Goal: Task Accomplishment & Management: Use online tool/utility

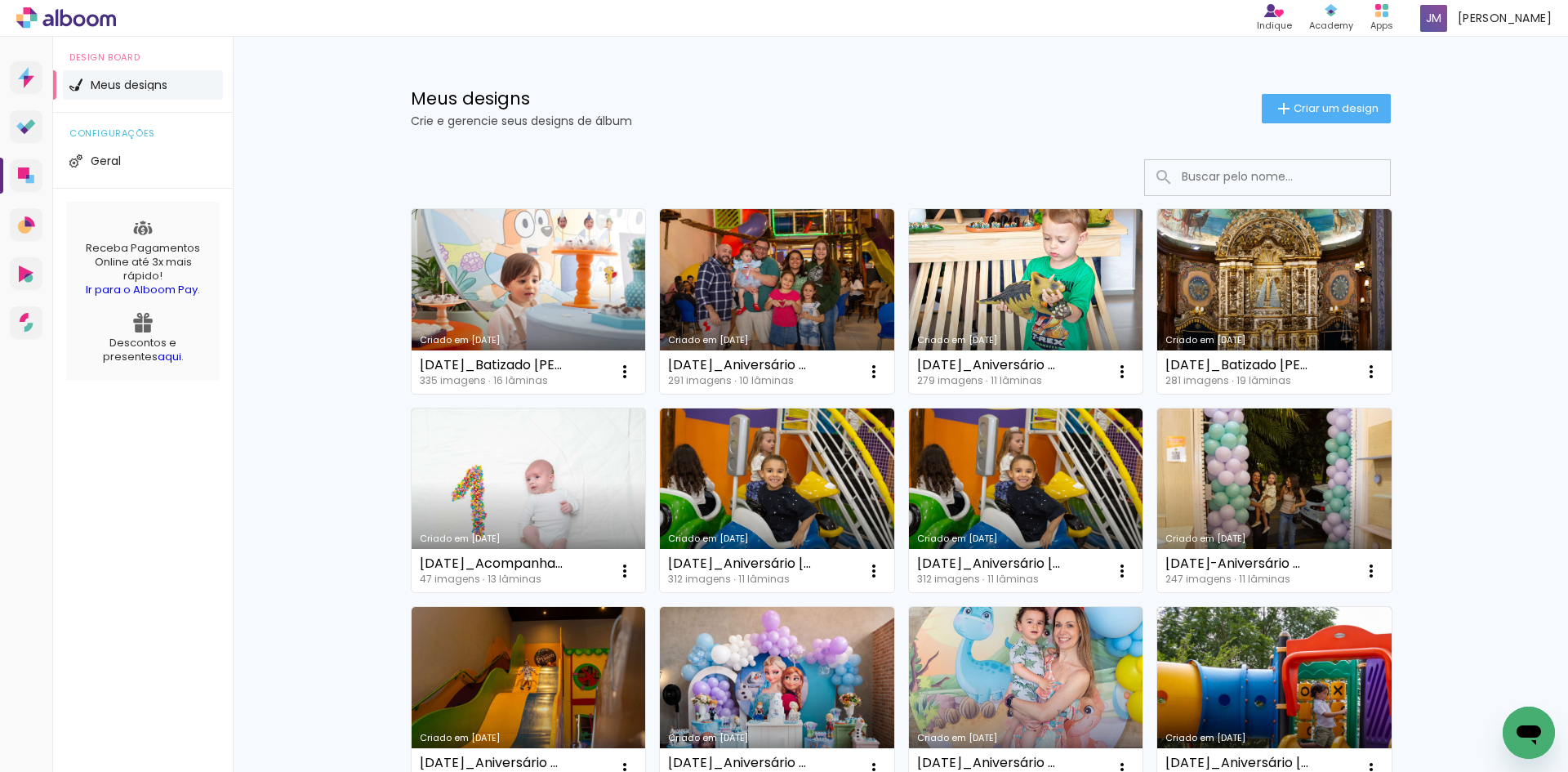
click at [1027, 272] on link "Criado em [DATE]" at bounding box center [1026, 302] width 234 height 185
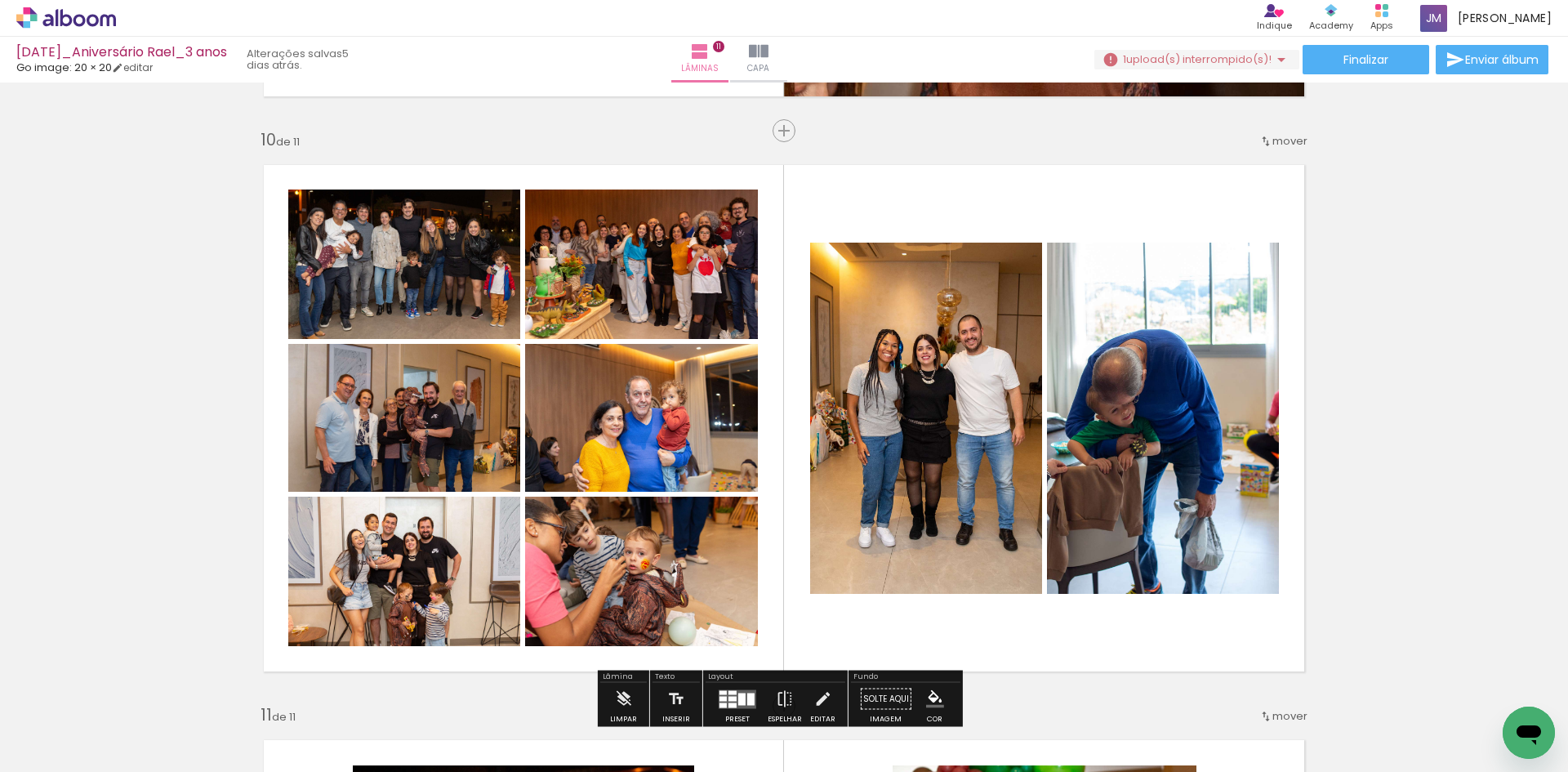
scroll to position [5228, 0]
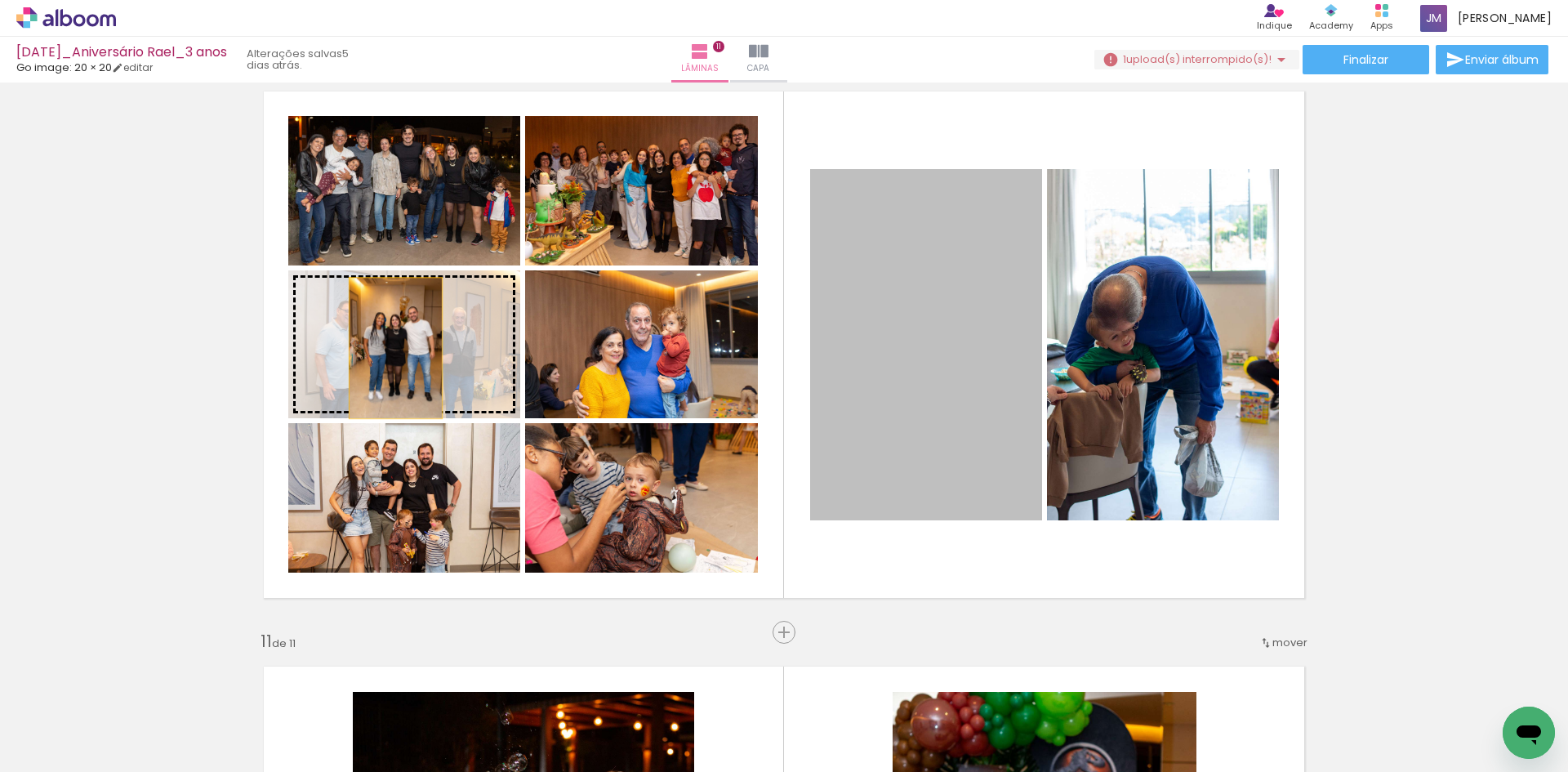
drag, startPoint x: 891, startPoint y: 367, endPoint x: 389, endPoint y: 348, distance: 502.4
click at [0, 0] on slot at bounding box center [0, 0] width 0 height 0
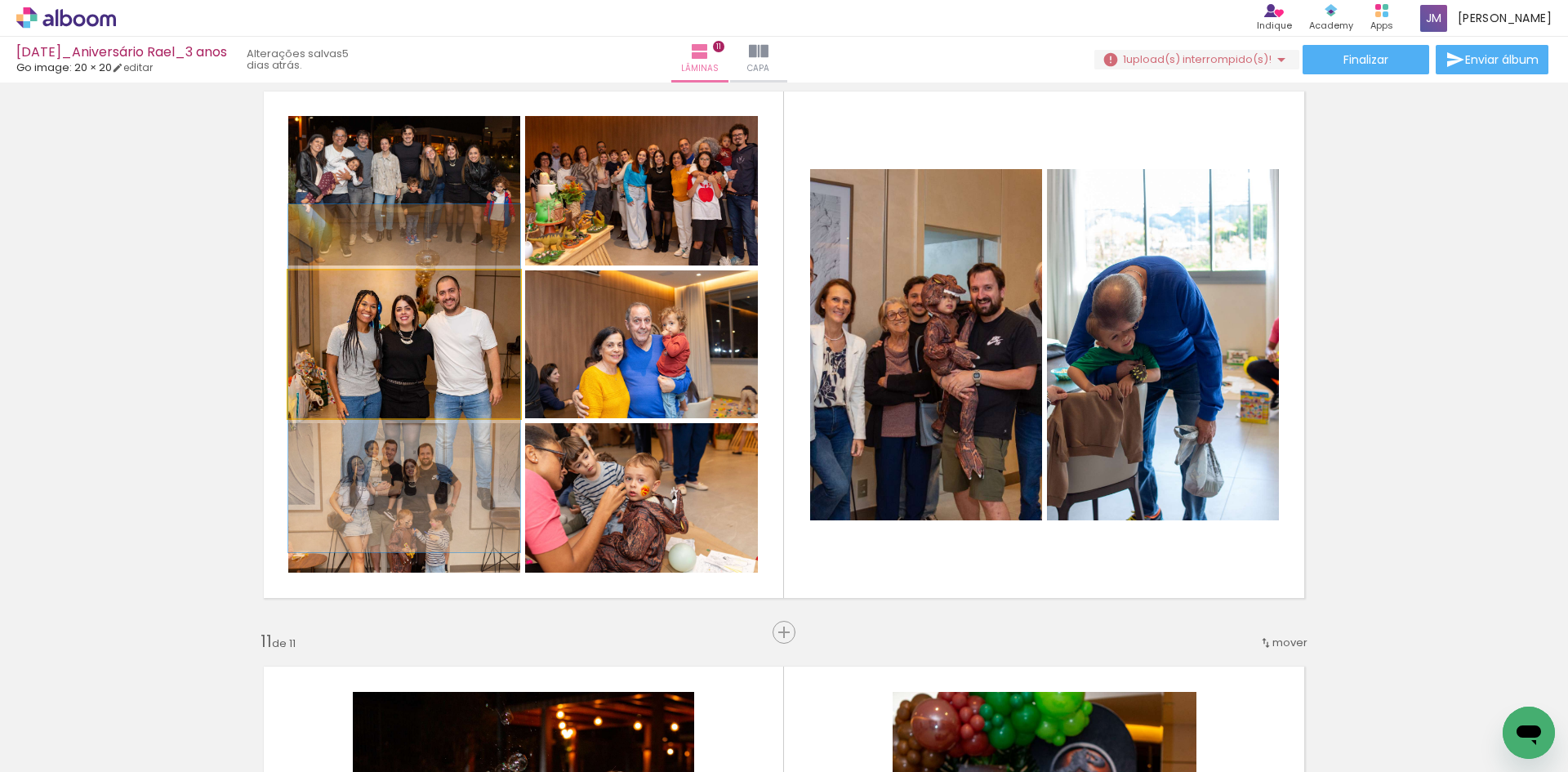
drag, startPoint x: 418, startPoint y: 328, endPoint x: 417, endPoint y: 363, distance: 35.0
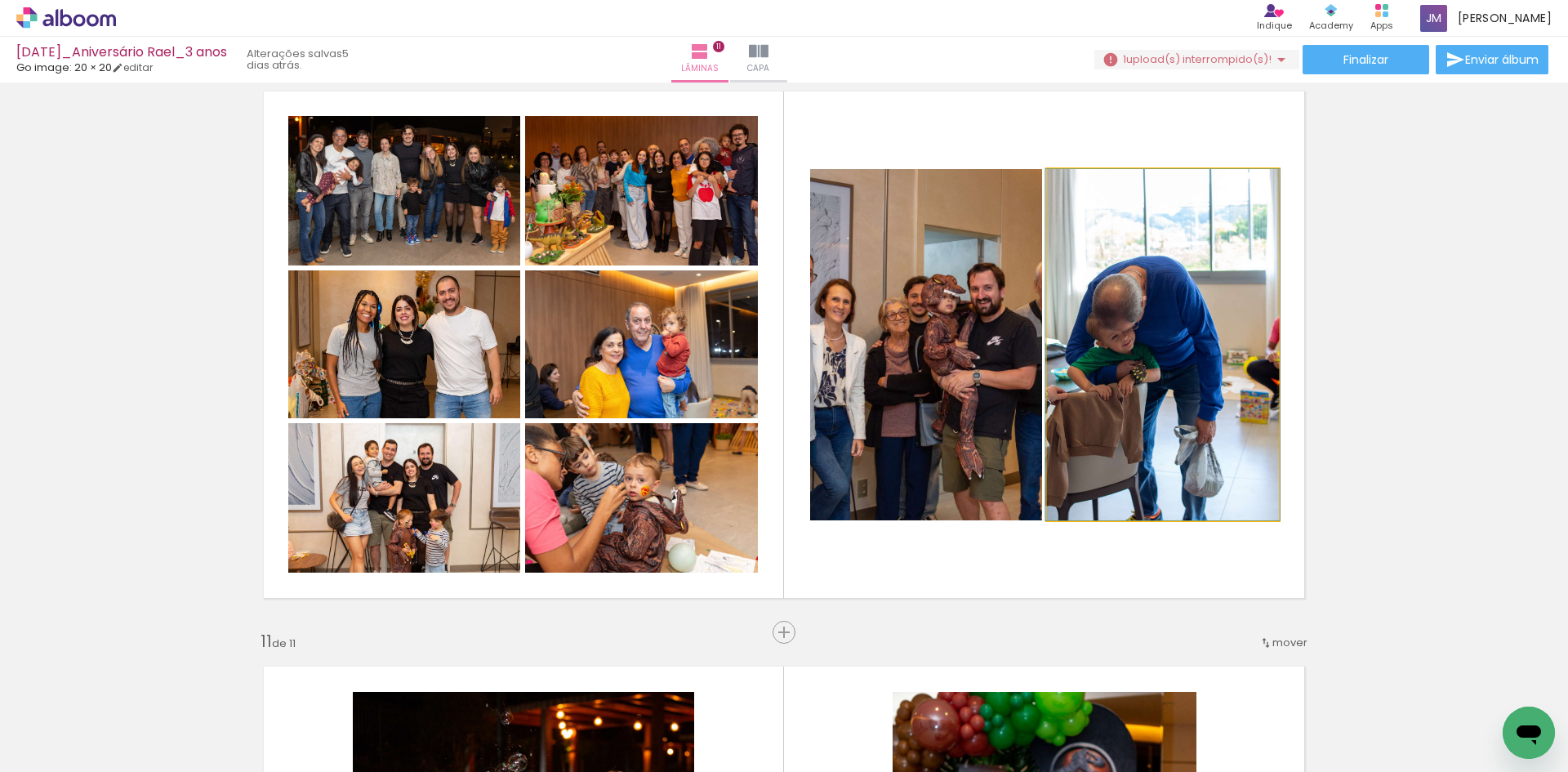
click at [1129, 334] on quentale-photo at bounding box center [1163, 345] width 232 height 351
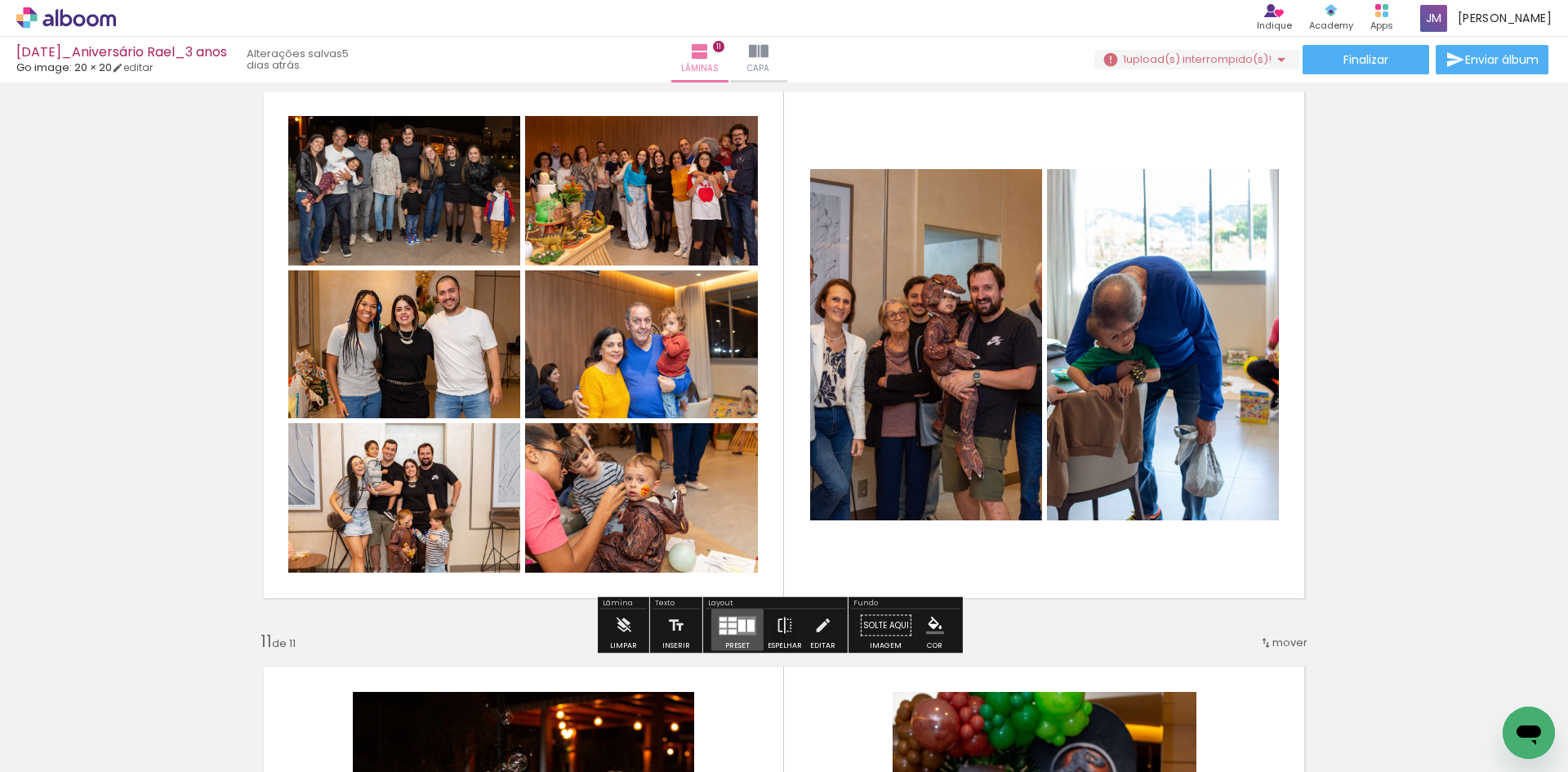
click at [738, 625] on div at bounding box center [742, 624] width 8 height 12
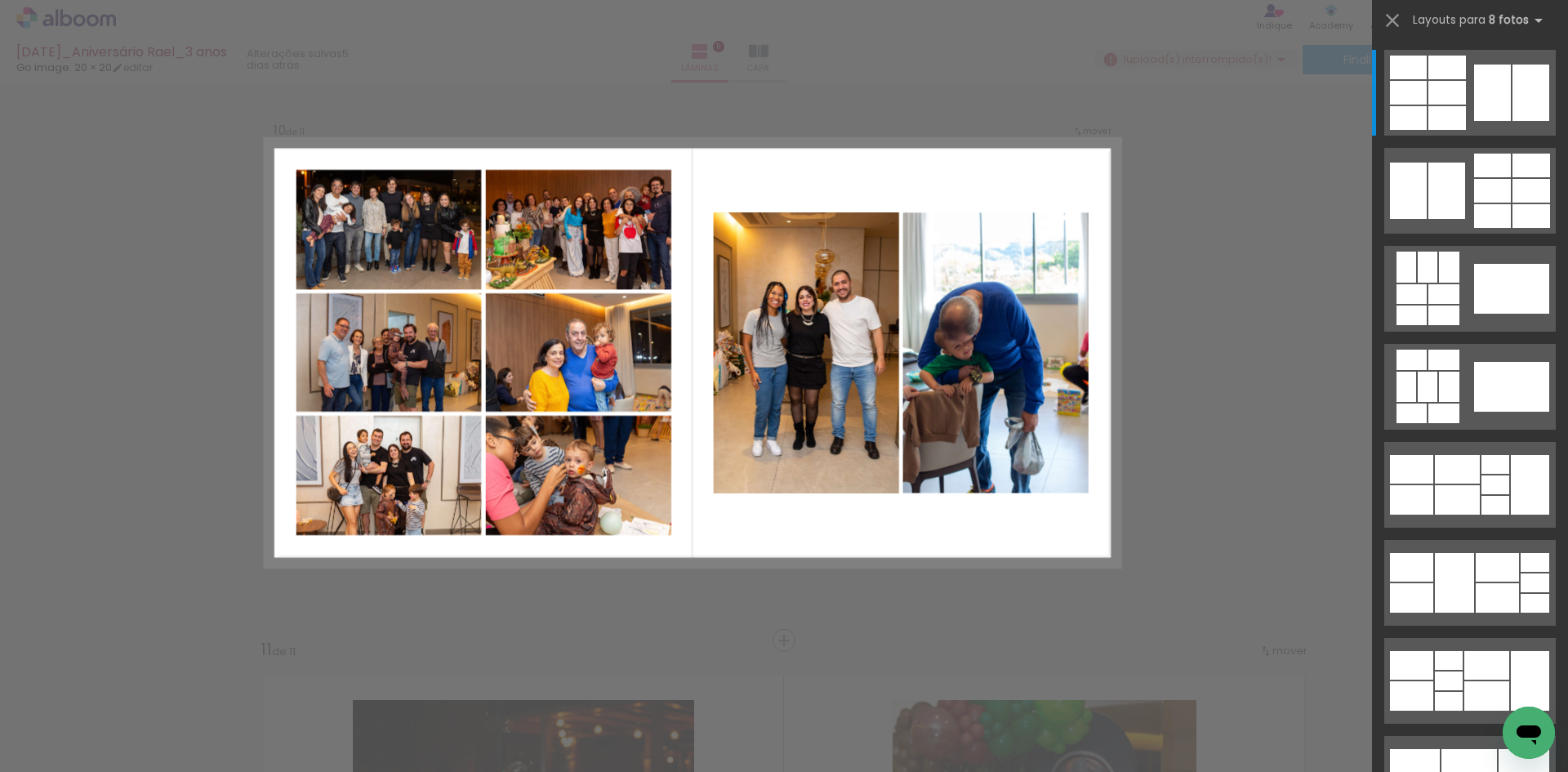
scroll to position [5196, 0]
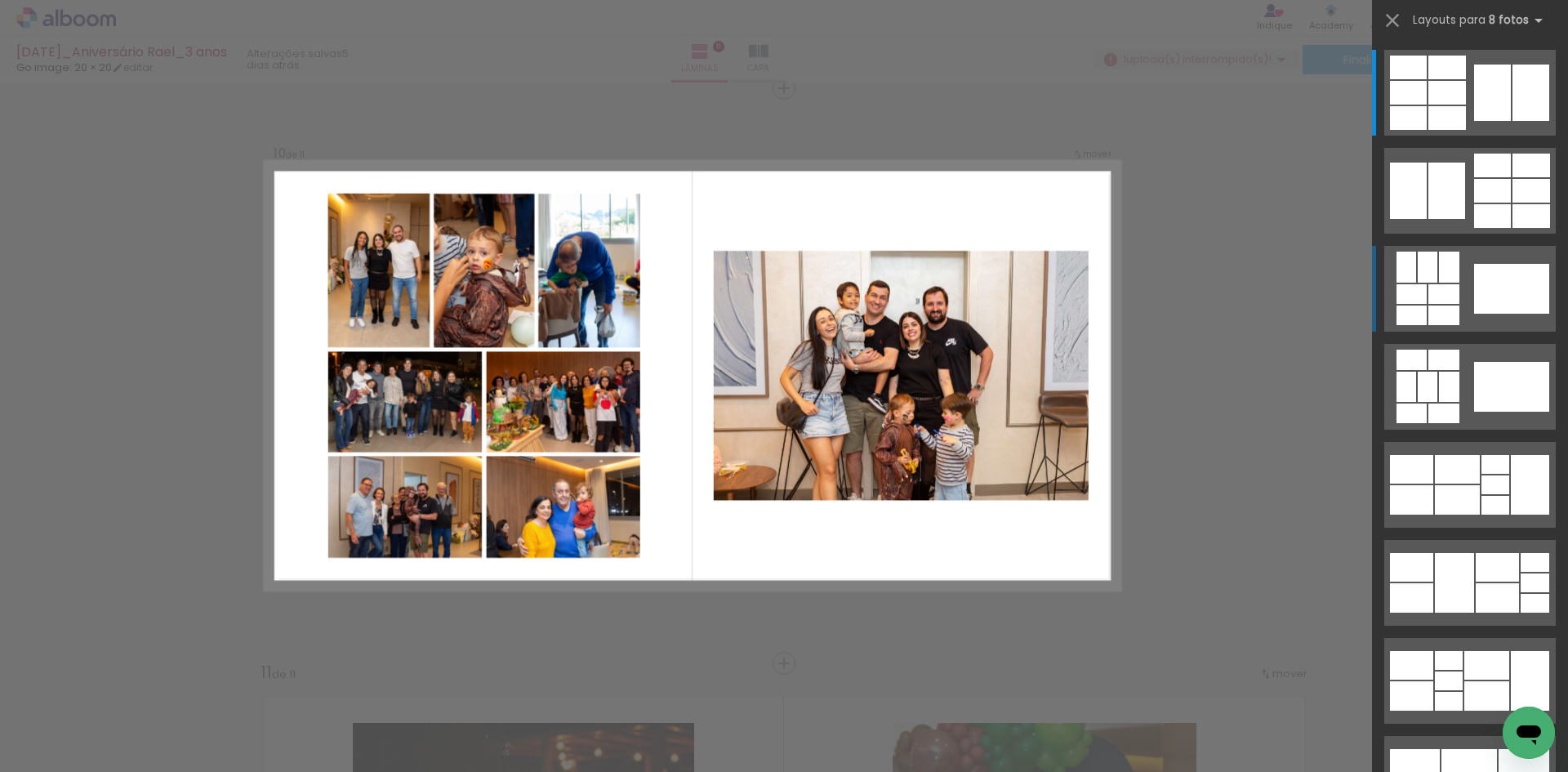
click at [1518, 121] on div at bounding box center [1530, 92] width 37 height 56
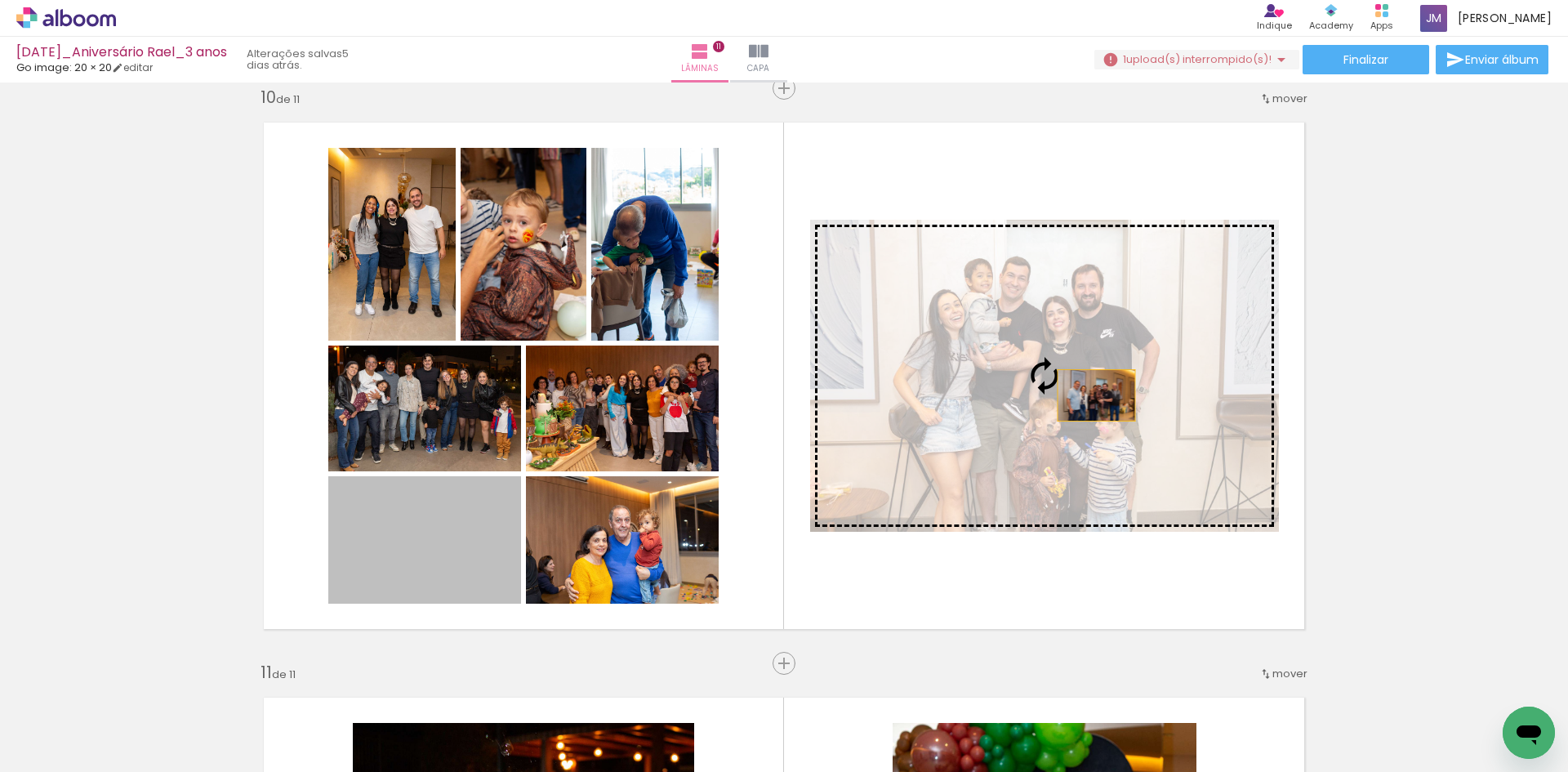
drag, startPoint x: 452, startPoint y: 561, endPoint x: 1090, endPoint y: 395, distance: 659.2
click at [0, 0] on slot at bounding box center [0, 0] width 0 height 0
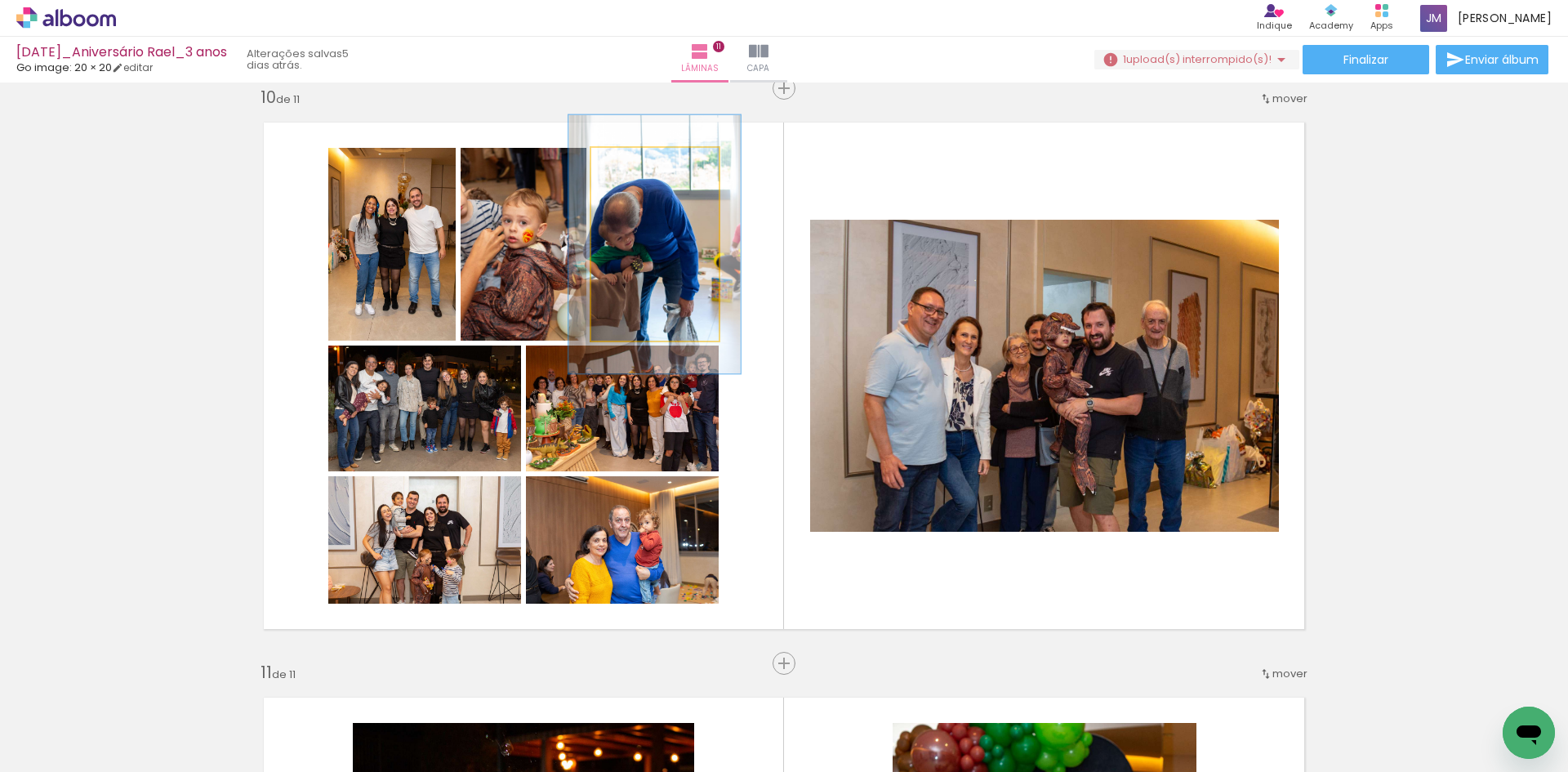
drag, startPoint x: 624, startPoint y: 168, endPoint x: 643, endPoint y: 168, distance: 19.0
type paper-slider "134"
click at [643, 168] on div at bounding box center [648, 165] width 14 height 14
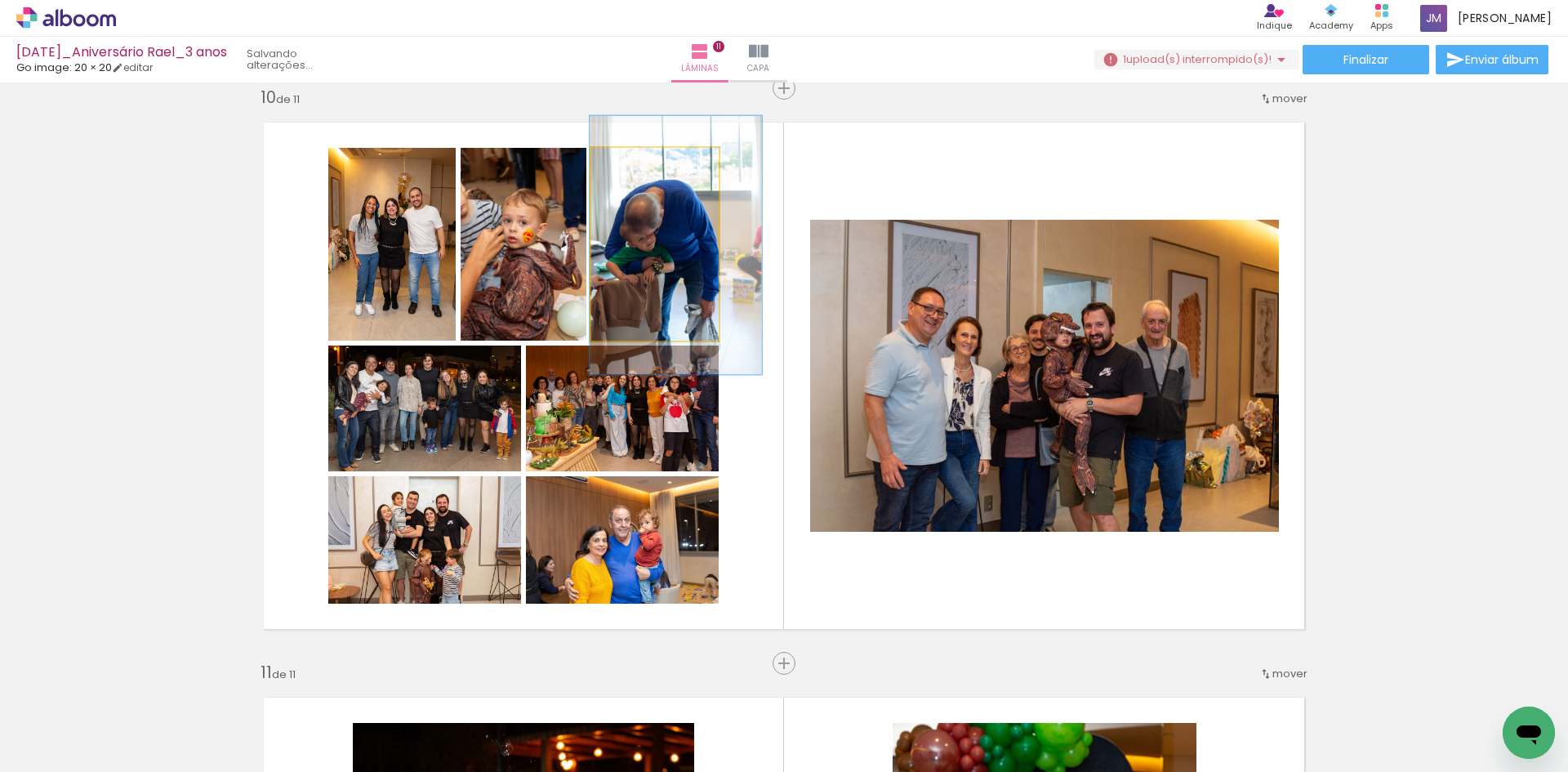
drag, startPoint x: 662, startPoint y: 247, endPoint x: 678, endPoint y: 247, distance: 16.0
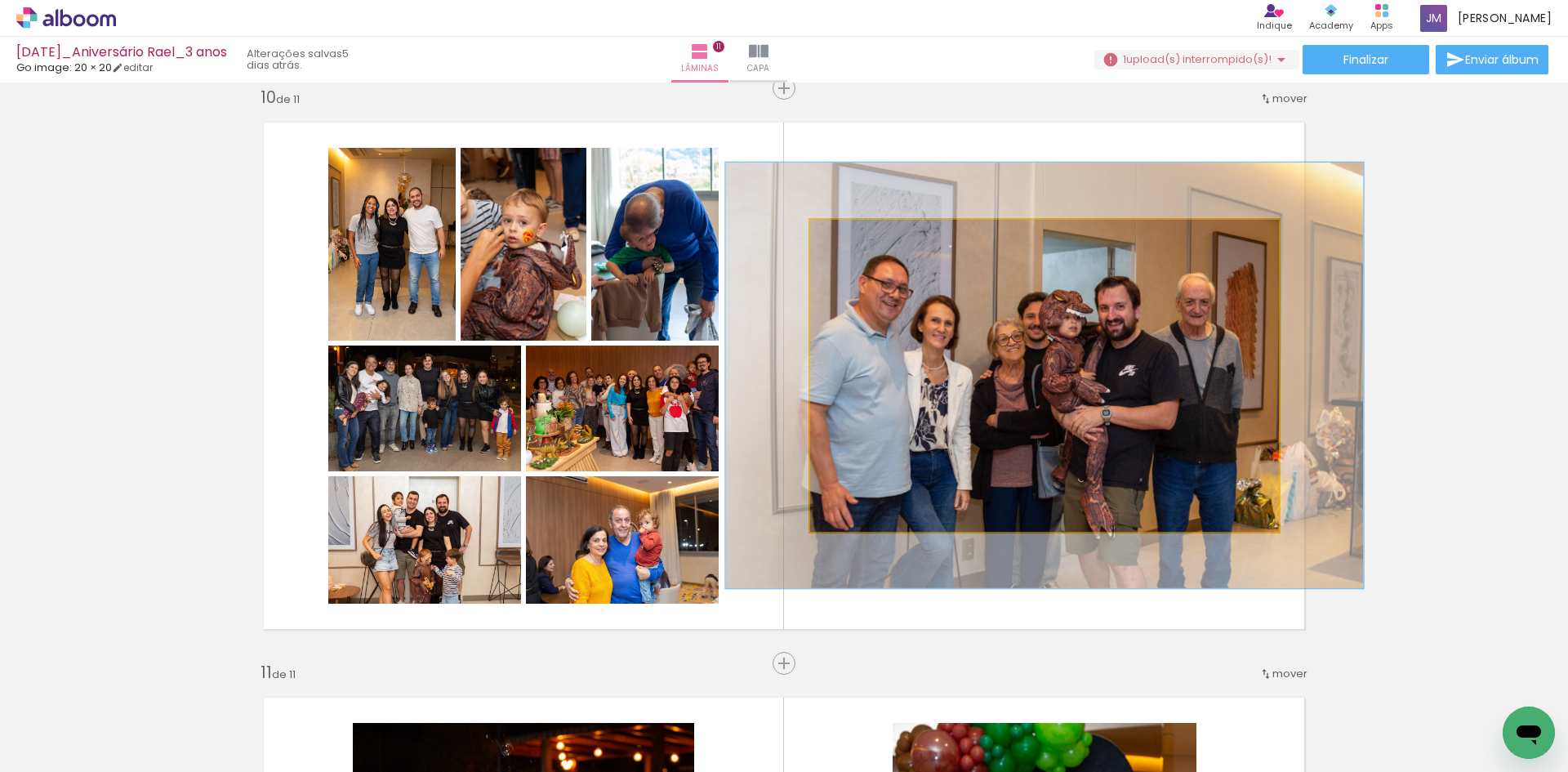
drag, startPoint x: 842, startPoint y: 239, endPoint x: 862, endPoint y: 236, distance: 20.2
type paper-slider "136"
click at [862, 236] on div at bounding box center [868, 236] width 14 height 14
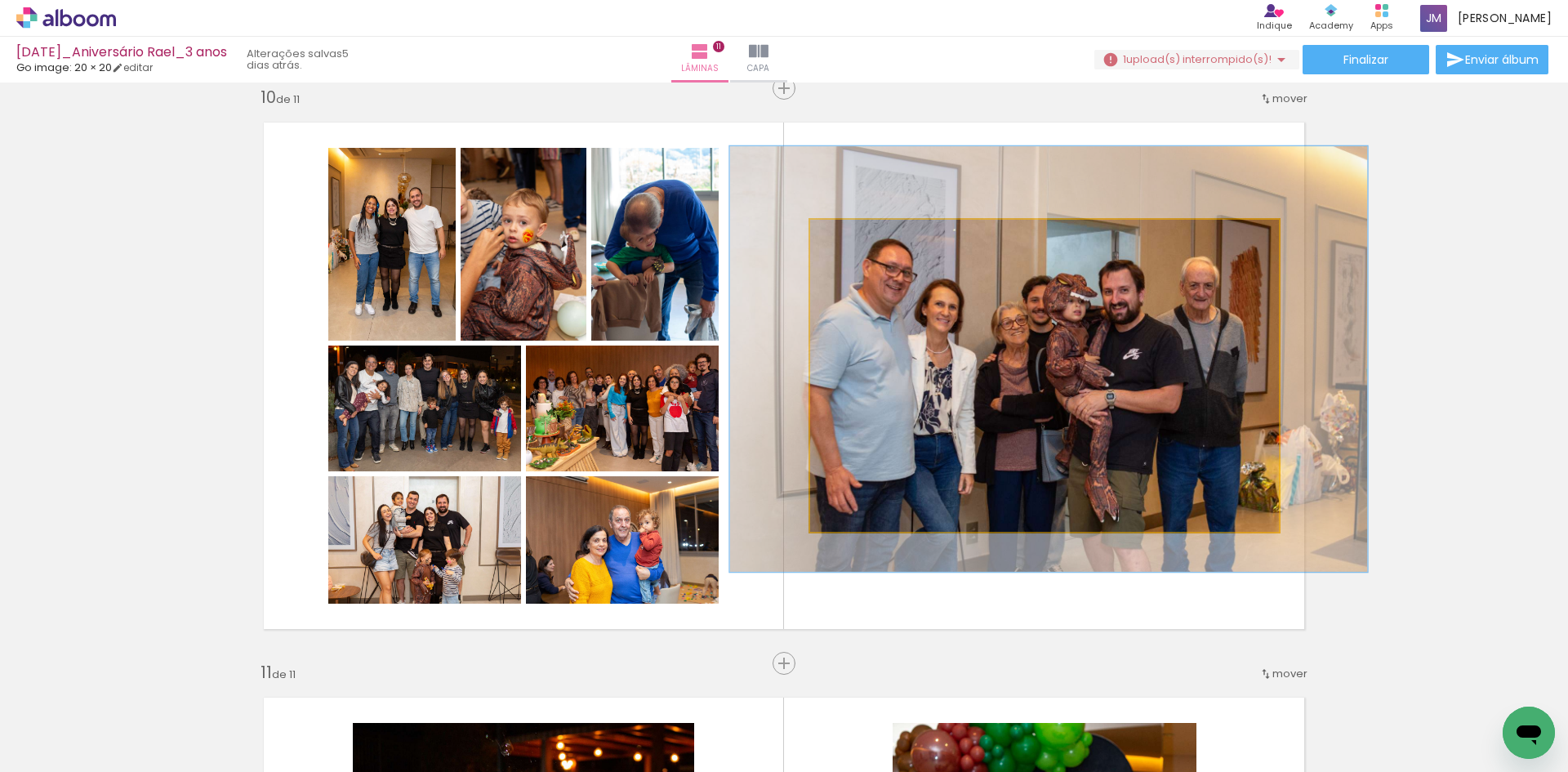
drag, startPoint x: 1096, startPoint y: 388, endPoint x: 1100, endPoint y: 371, distance: 17.5
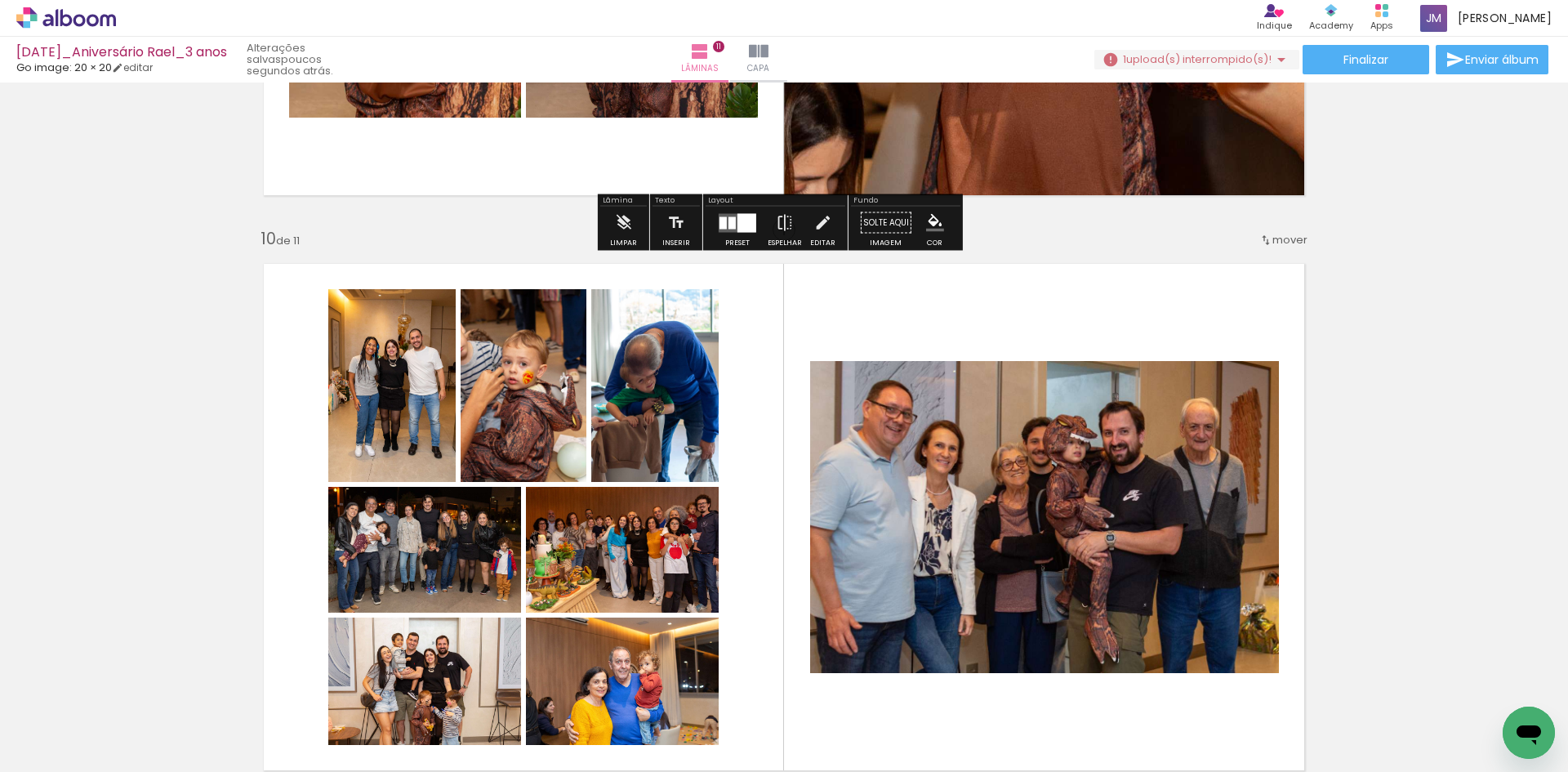
scroll to position [5070, 0]
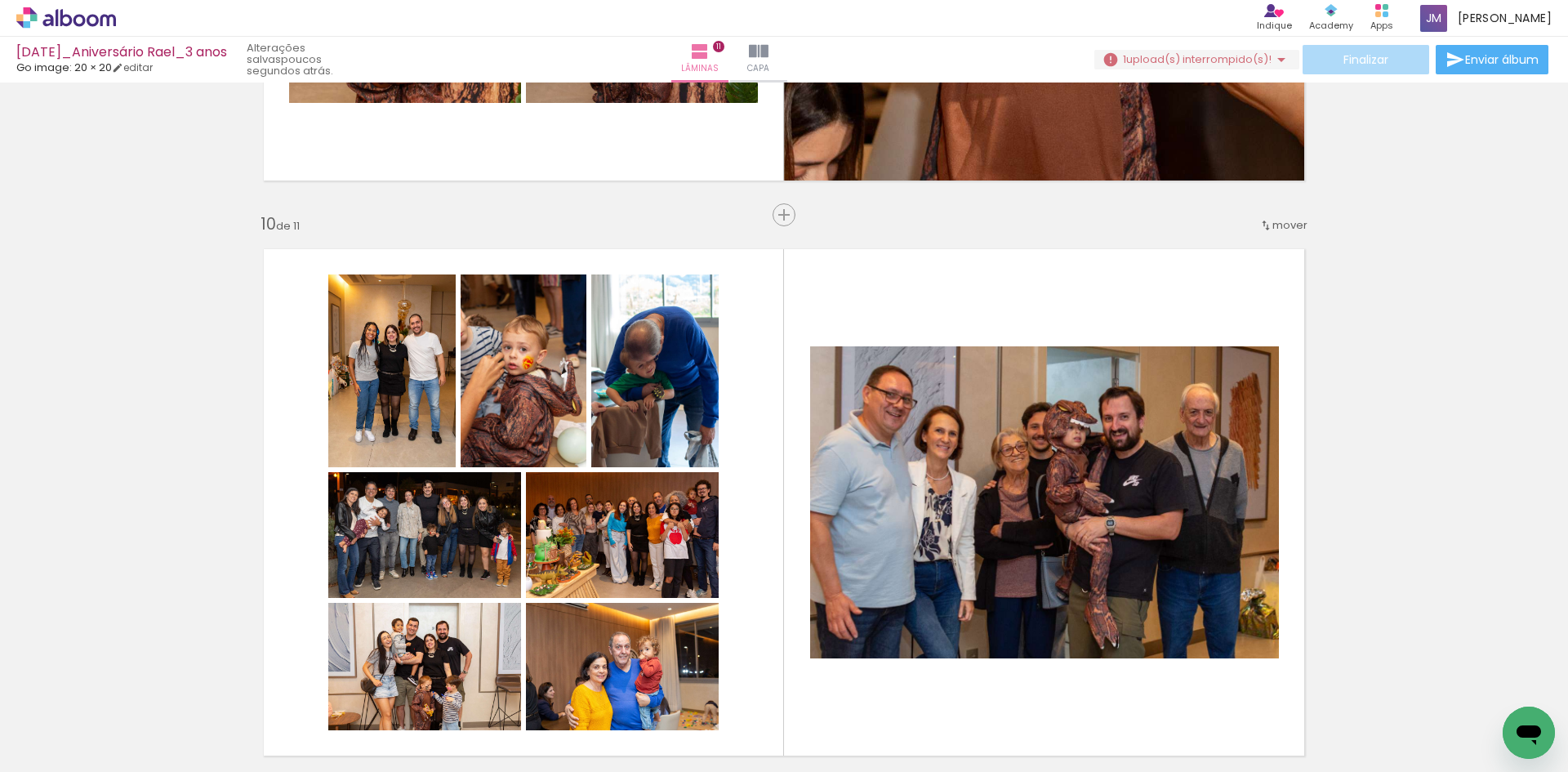
click at [1366, 56] on span "Finalizar" at bounding box center [1365, 60] width 45 height 11
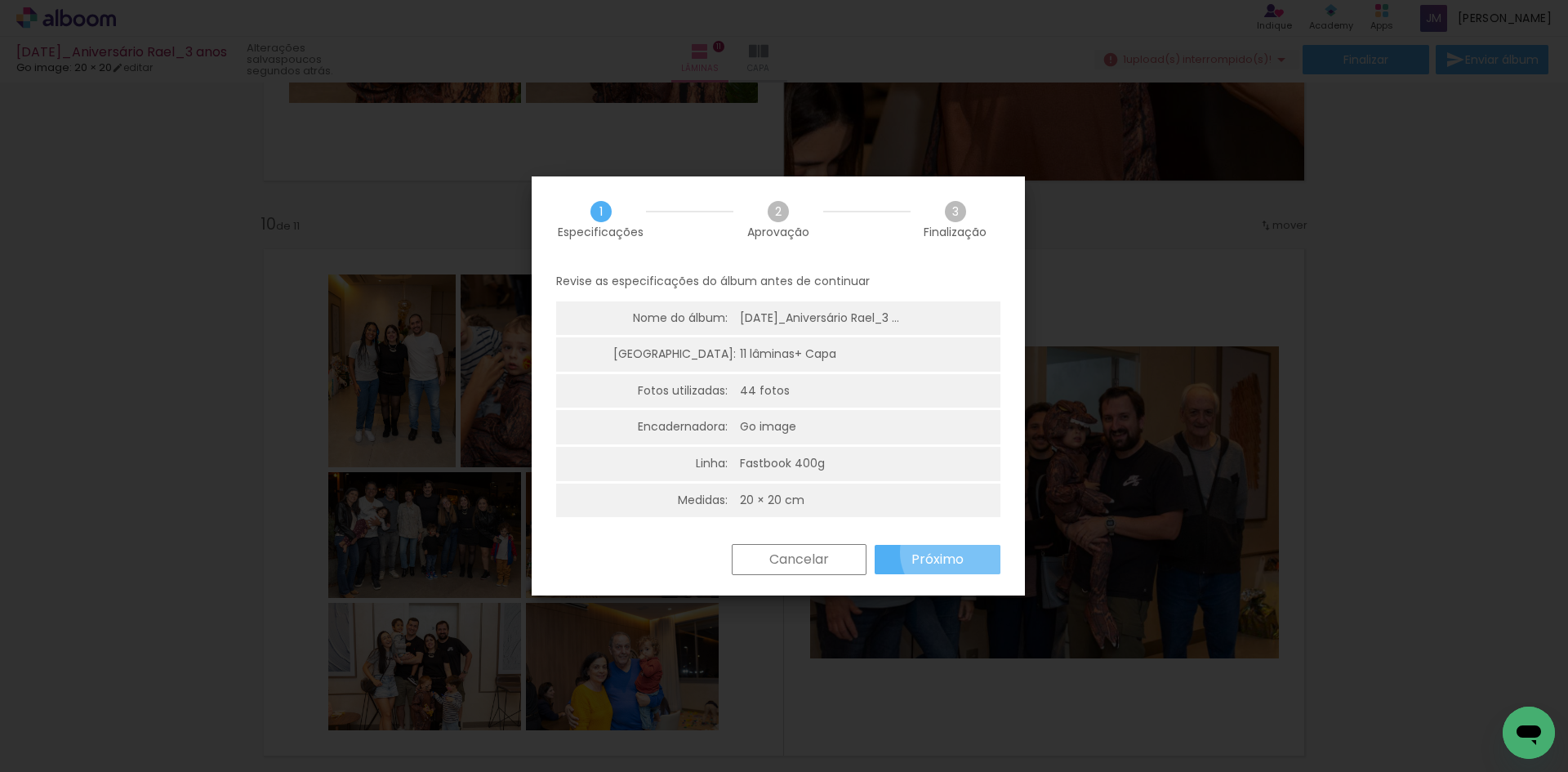
click at [0, 0] on slot "Próximo" at bounding box center [0, 0] width 0 height 0
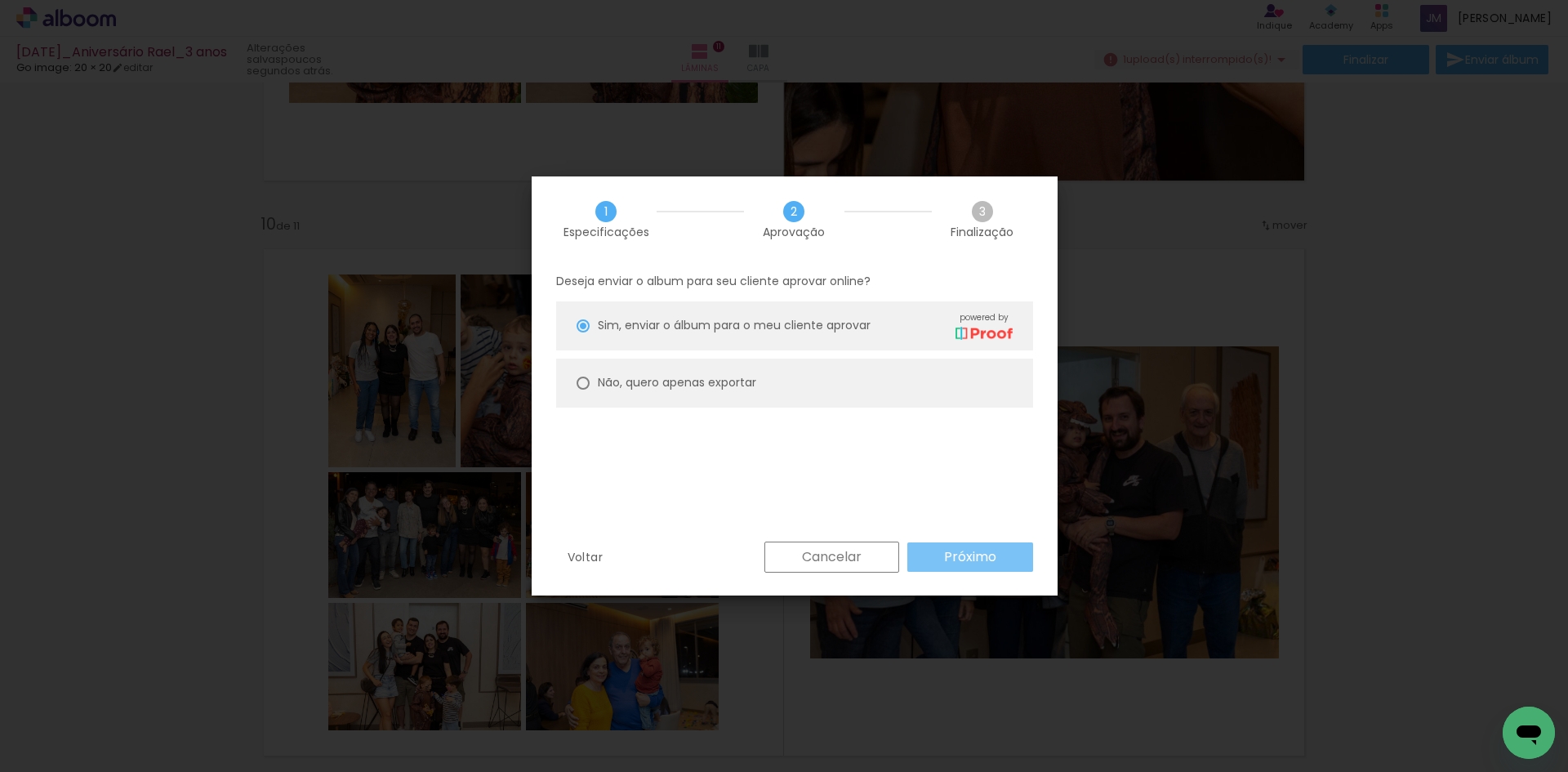
click at [0, 0] on slot "Próximo" at bounding box center [0, 0] width 0 height 0
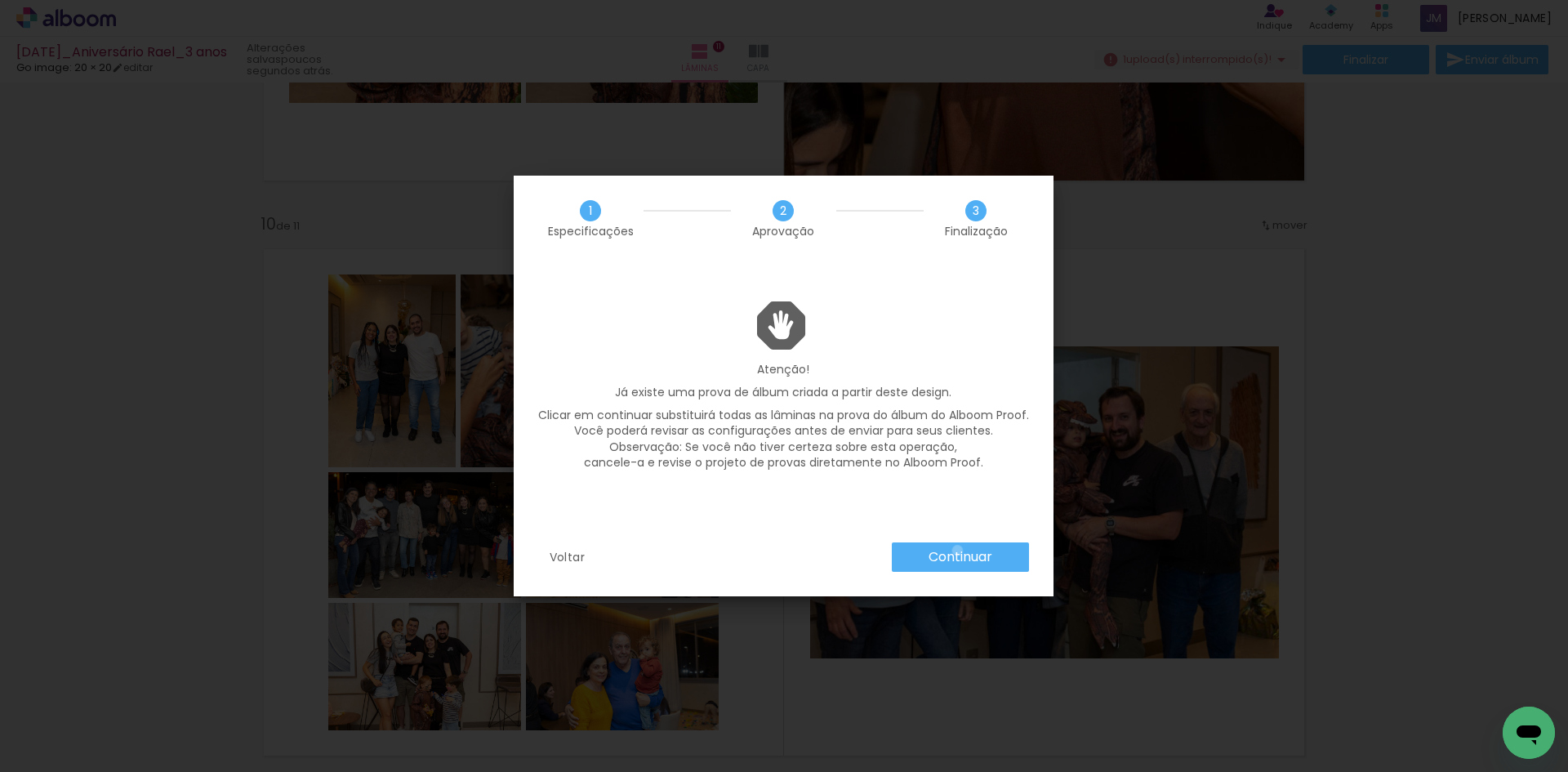
click at [0, 0] on slot "Continuar" at bounding box center [0, 0] width 0 height 0
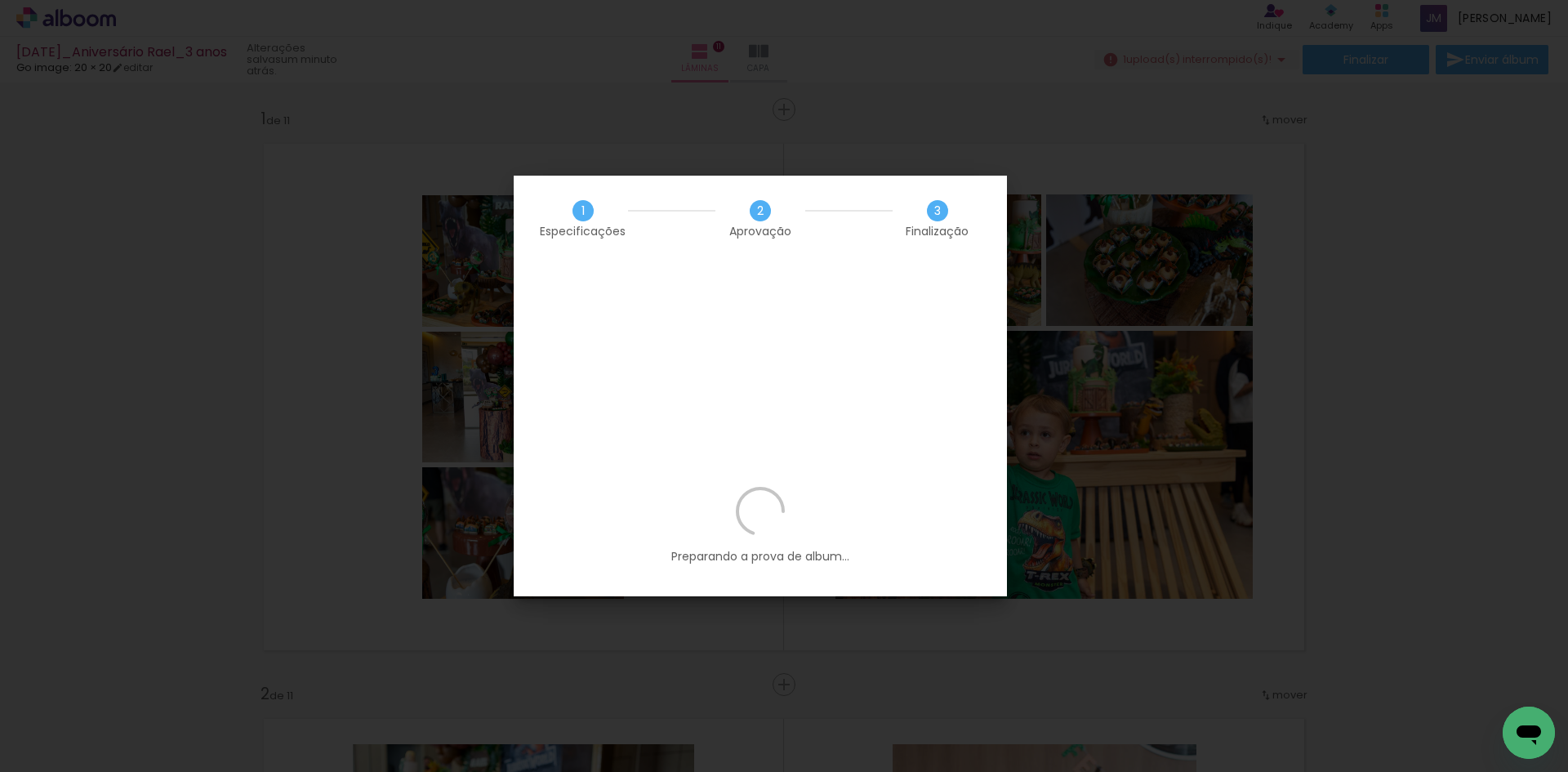
scroll to position [5070, 0]
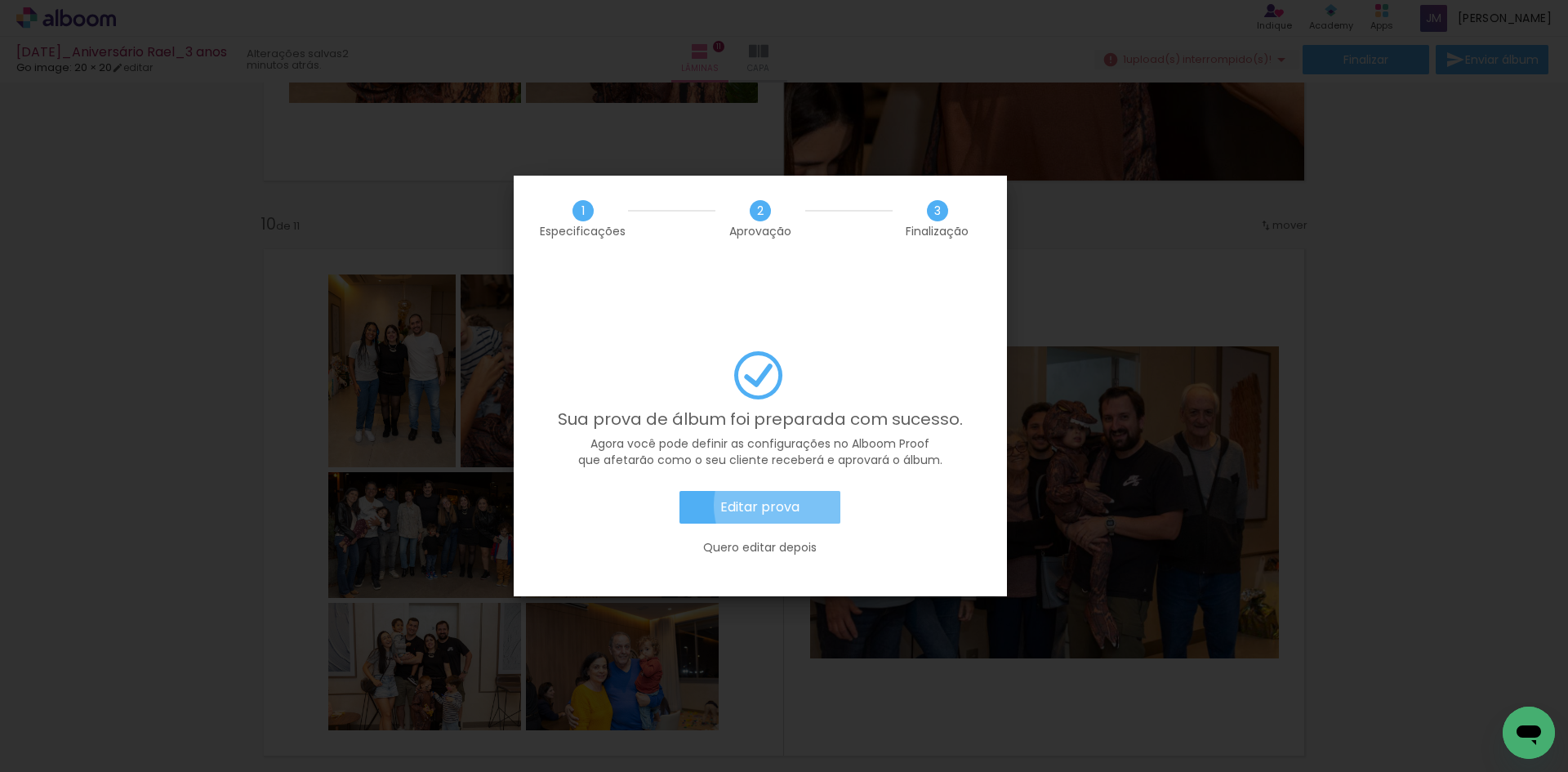
click at [0, 0] on slot "Editar prova" at bounding box center [0, 0] width 0 height 0
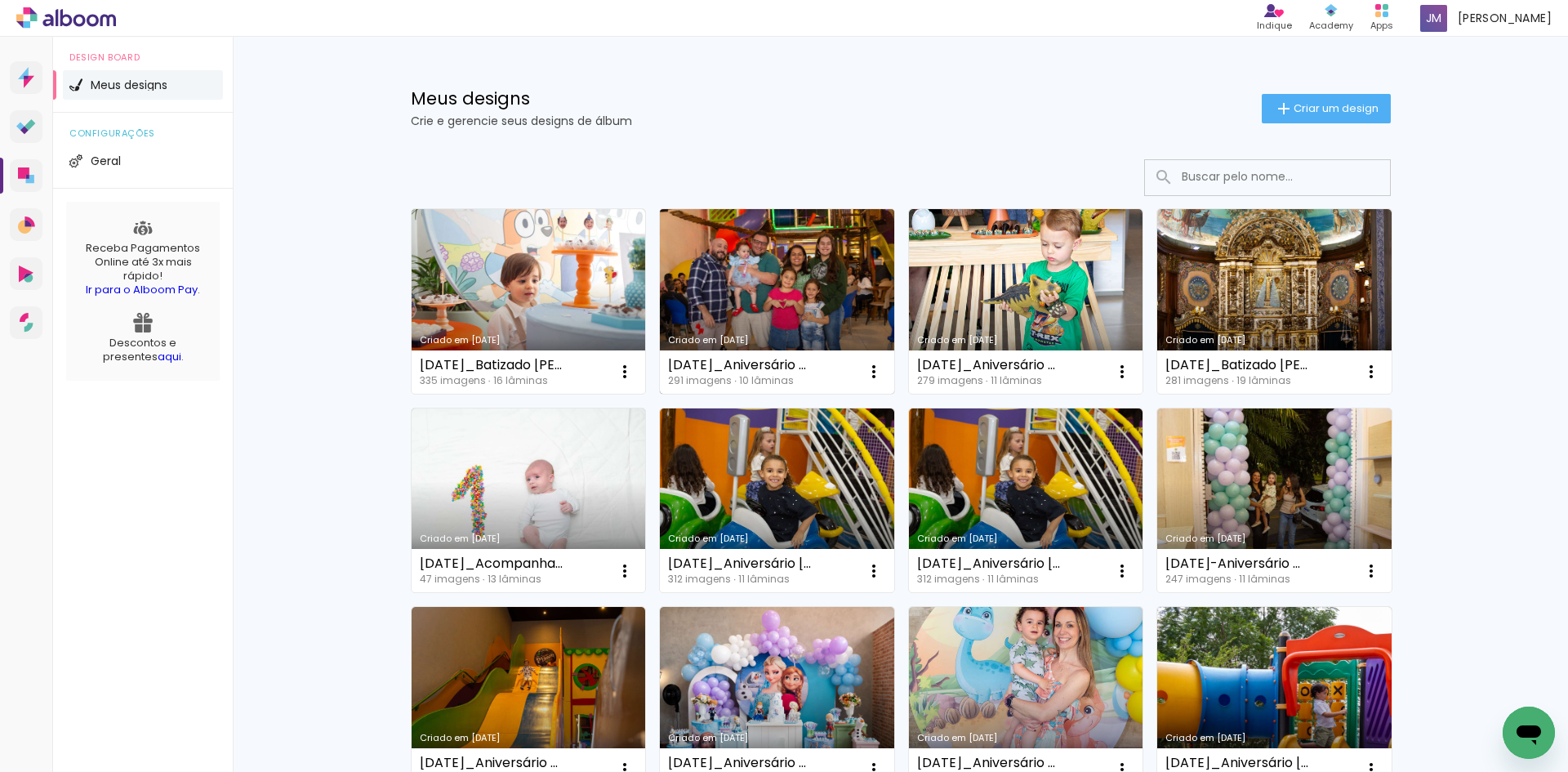
click at [743, 263] on link "Criado em [DATE]" at bounding box center [776, 302] width 234 height 185
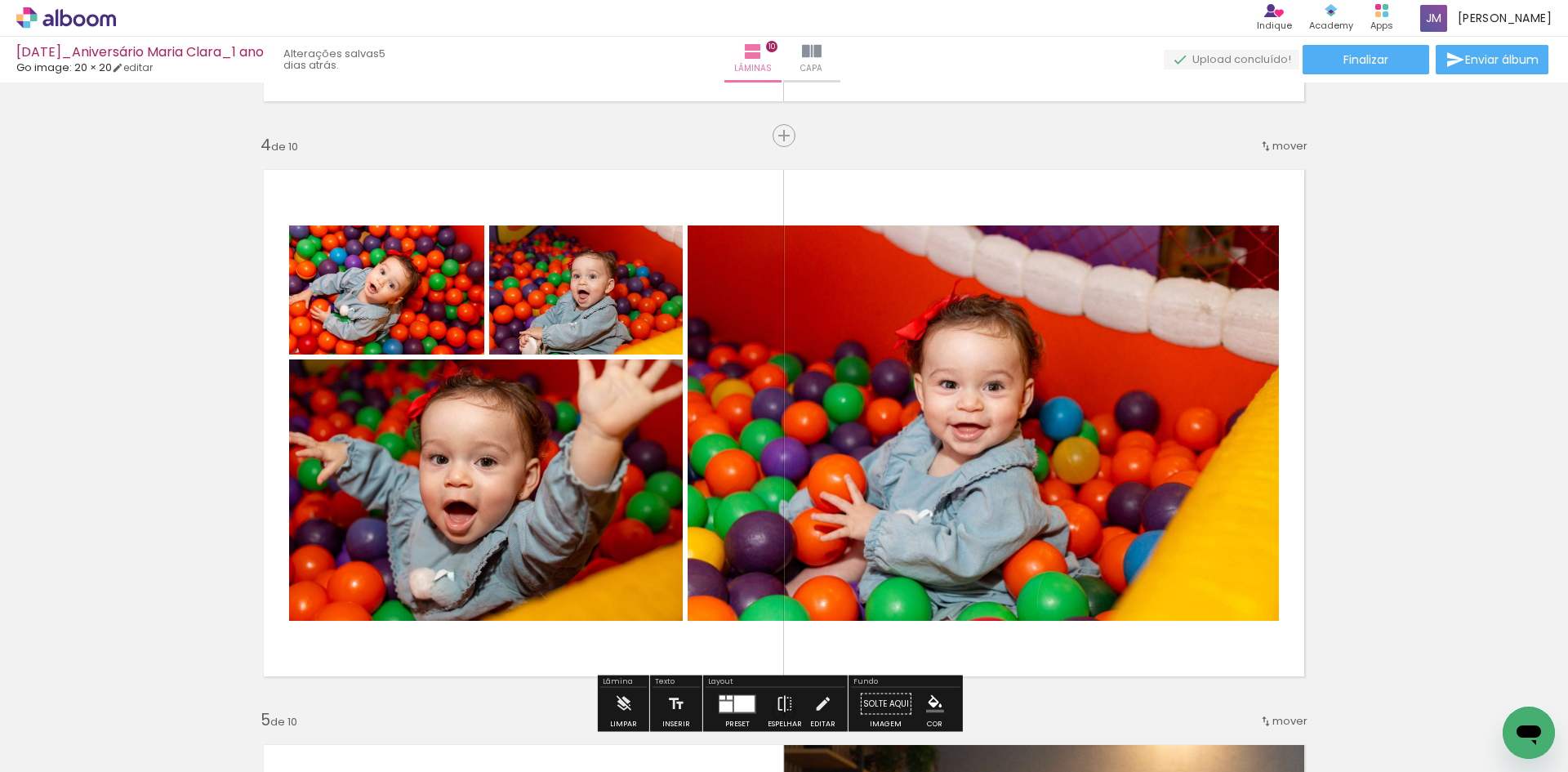
scroll to position [1715, 0]
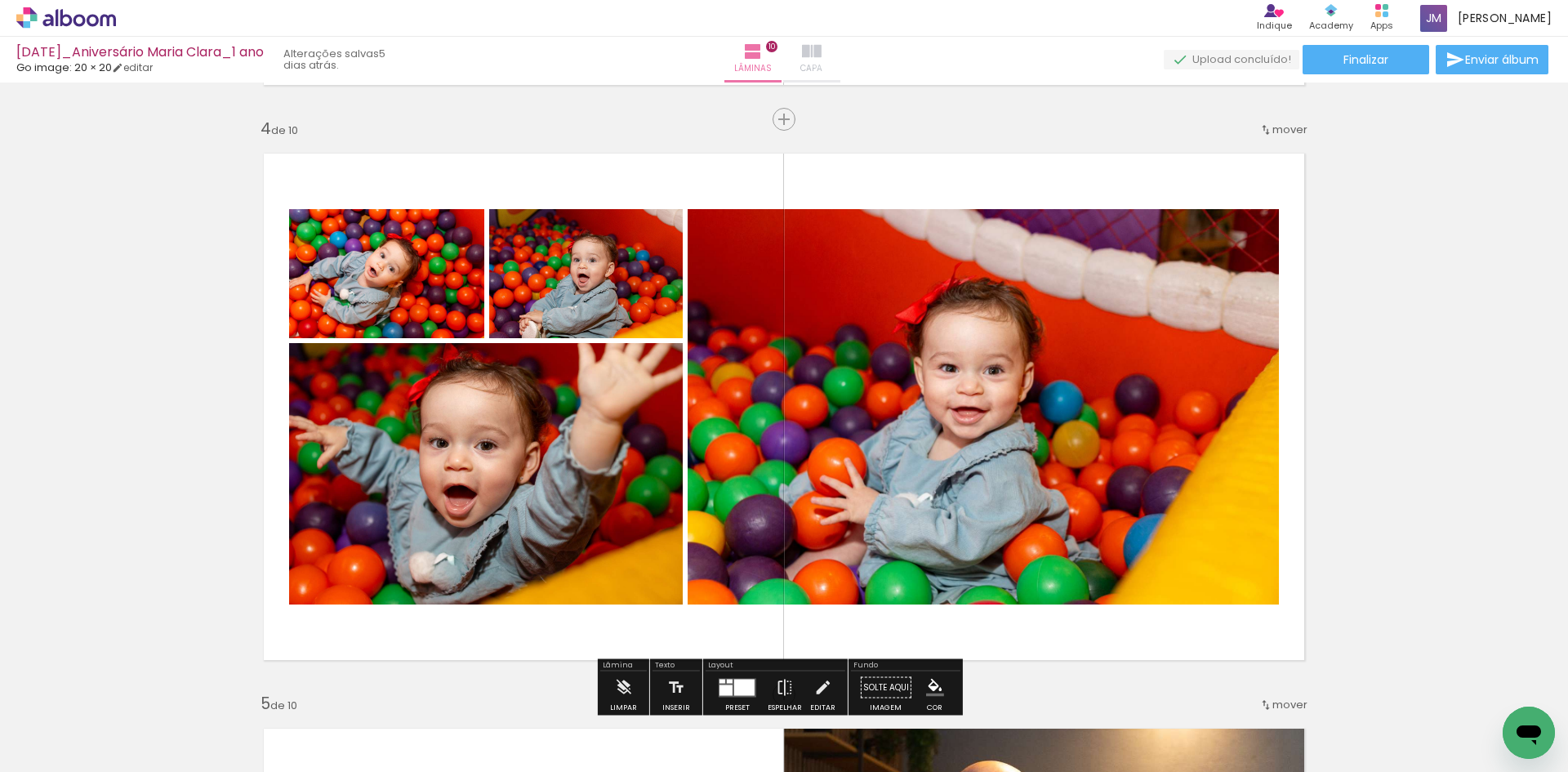
click at [821, 49] on iron-icon at bounding box center [812, 51] width 20 height 20
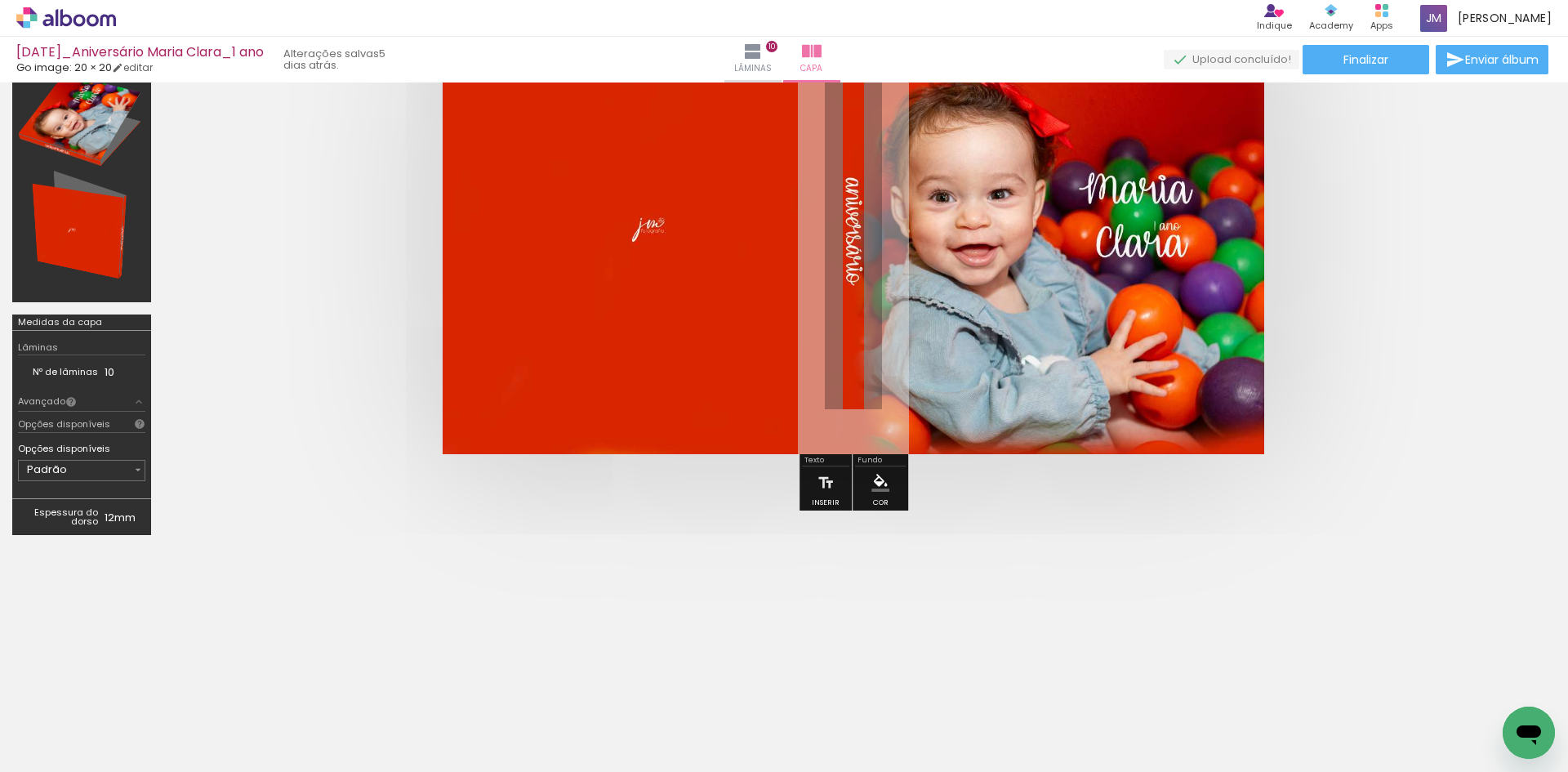
click at [44, 756] on span "Adicionar Fotos" at bounding box center [57, 749] width 49 height 18
click at [0, 0] on input "file" at bounding box center [0, 0] width 0 height 0
click at [49, 752] on span "Adicionar Fotos" at bounding box center [57, 749] width 49 height 18
click at [0, 0] on input "file" at bounding box center [0, 0] width 0 height 0
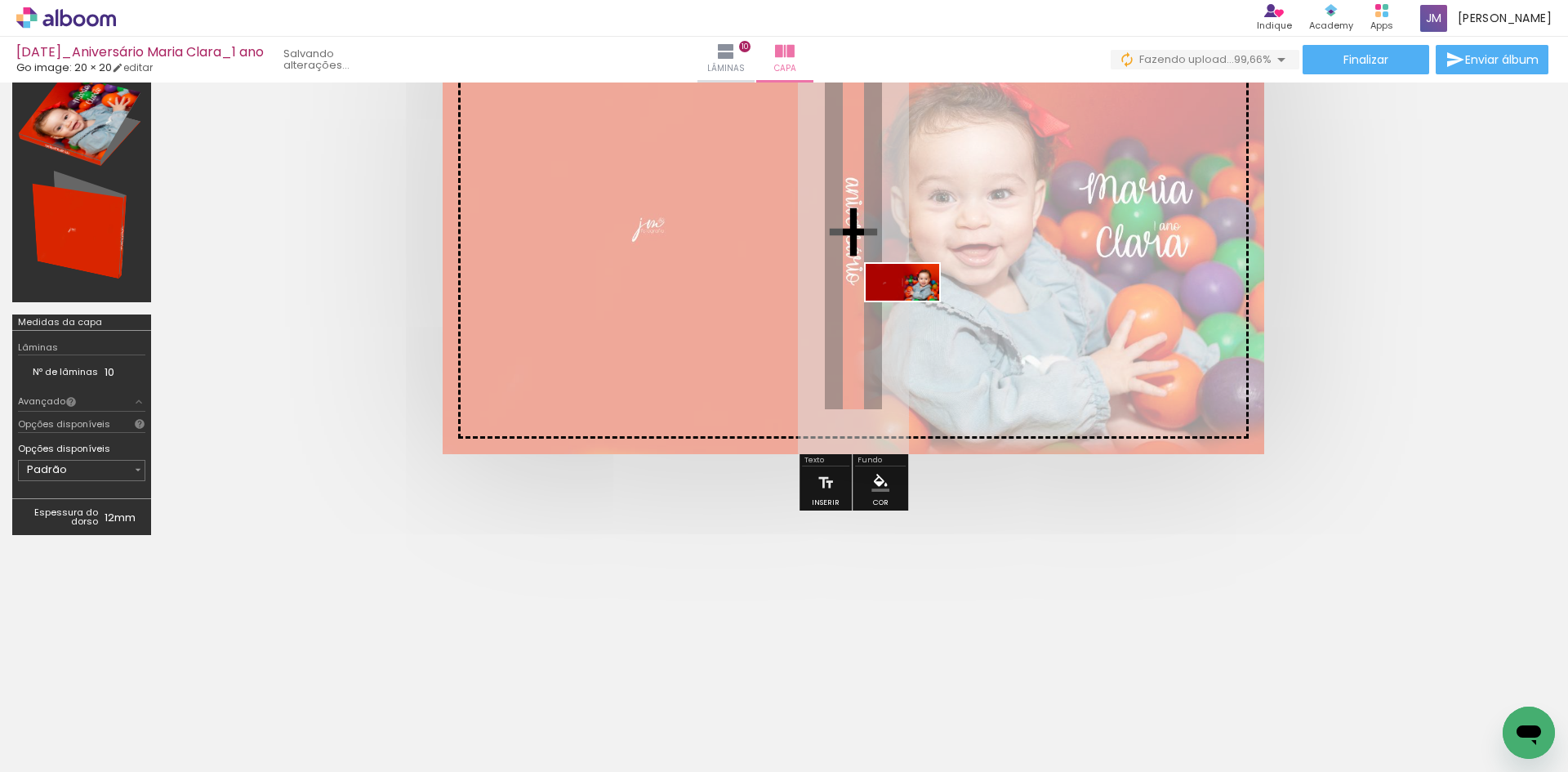
drag, startPoint x: 1492, startPoint y: 717, endPoint x: 914, endPoint y: 313, distance: 705.2
click at [914, 313] on quentale-workspace at bounding box center [784, 386] width 1568 height 772
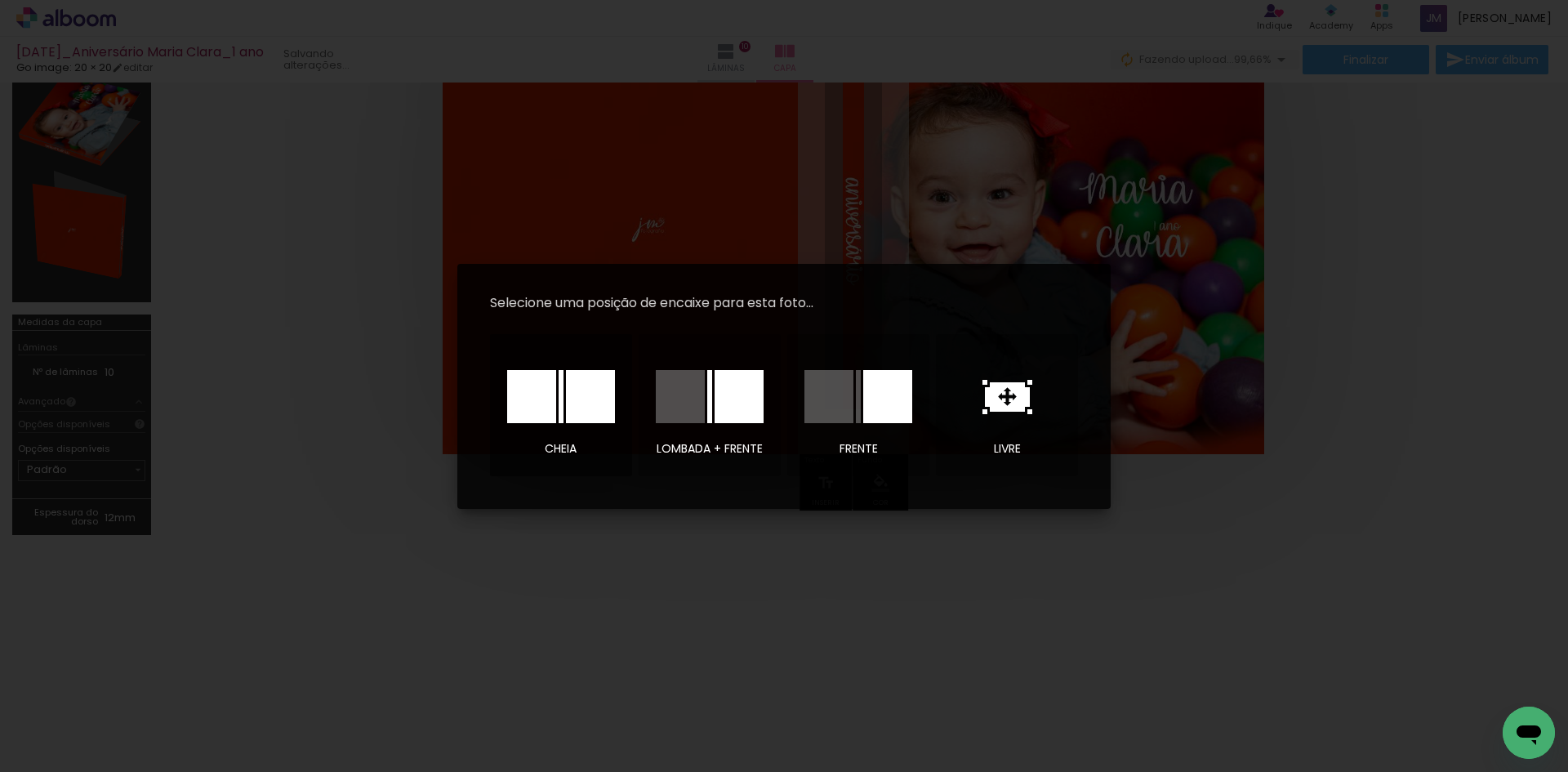
click at [590, 384] on div at bounding box center [590, 397] width 49 height 53
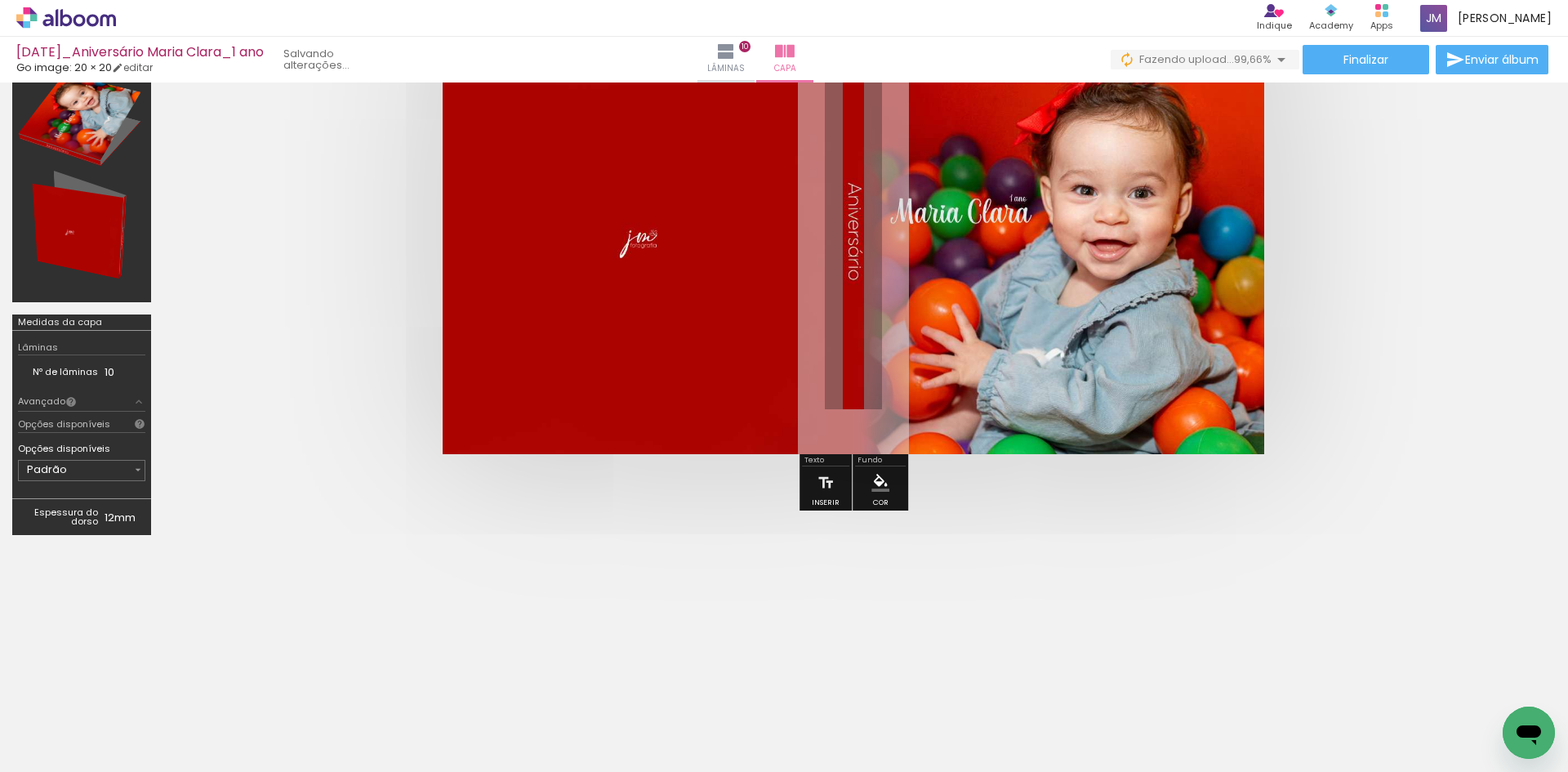
scroll to position [0, 25273]
drag, startPoint x: 754, startPoint y: 51, endPoint x: 755, endPoint y: 61, distance: 10.0
click at [735, 51] on iron-icon at bounding box center [726, 51] width 20 height 20
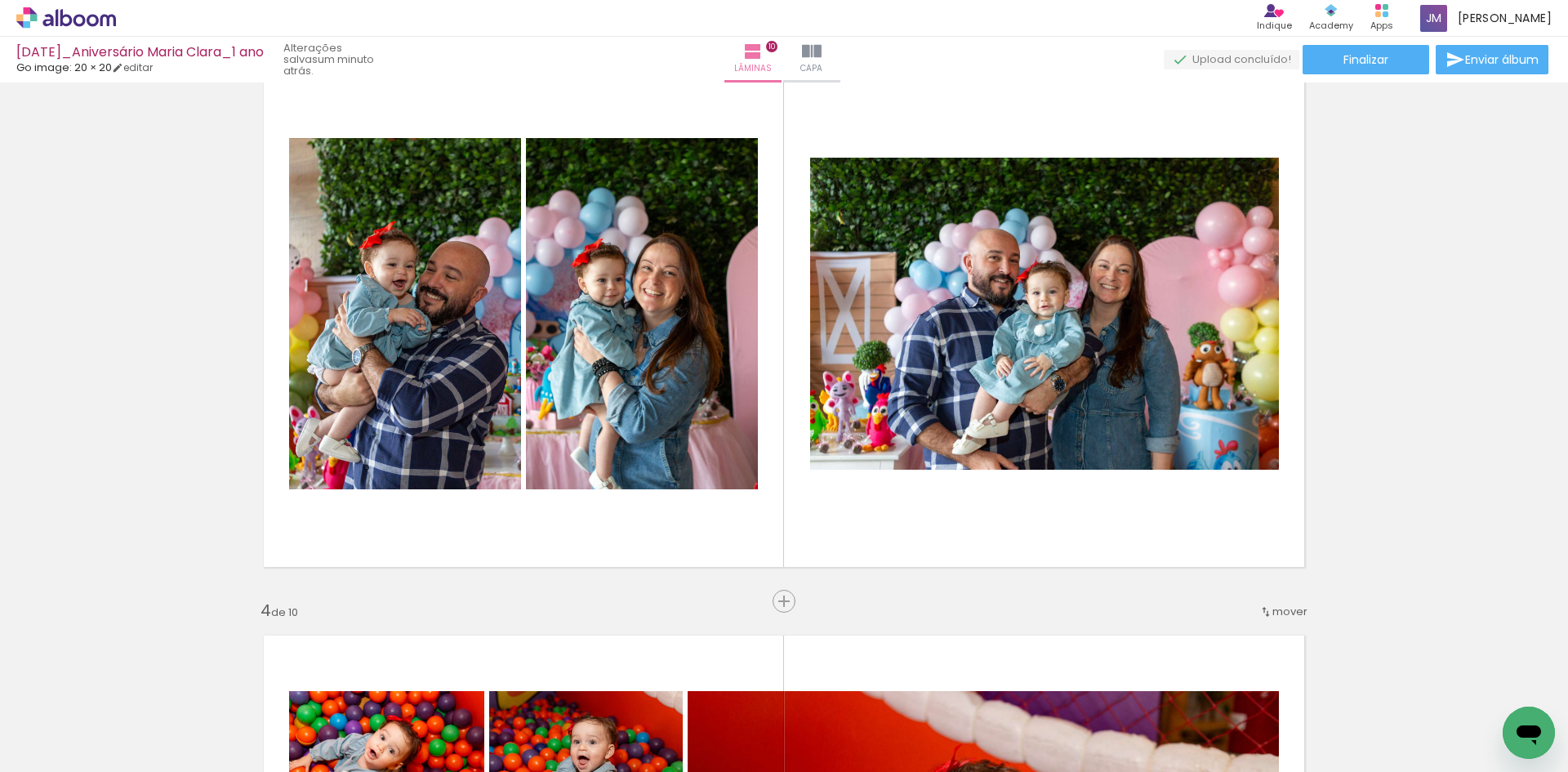
scroll to position [0, 10136]
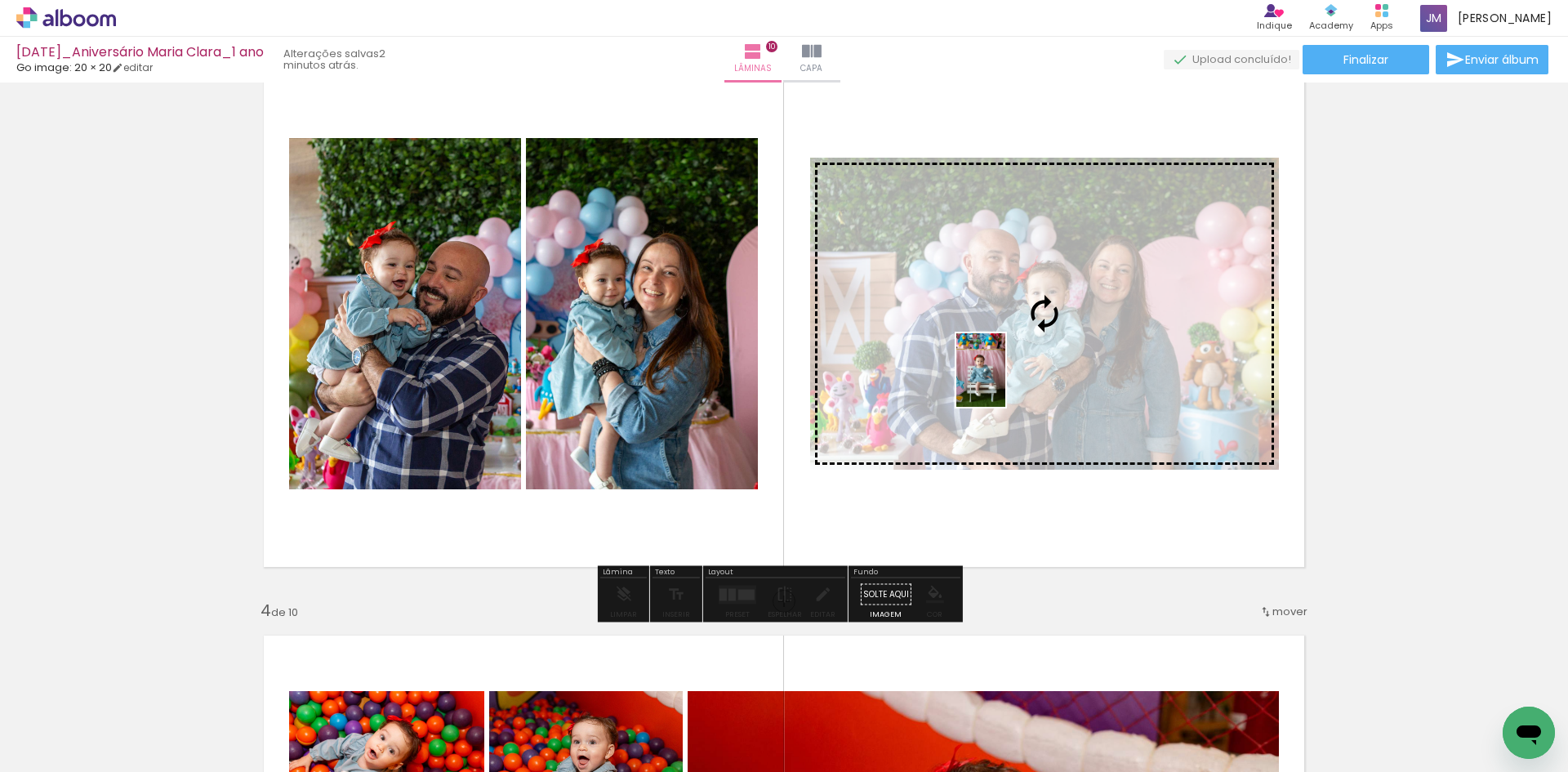
drag, startPoint x: 338, startPoint y: 723, endPoint x: 1005, endPoint y: 383, distance: 748.7
click at [1005, 383] on quentale-workspace at bounding box center [784, 386] width 1568 height 772
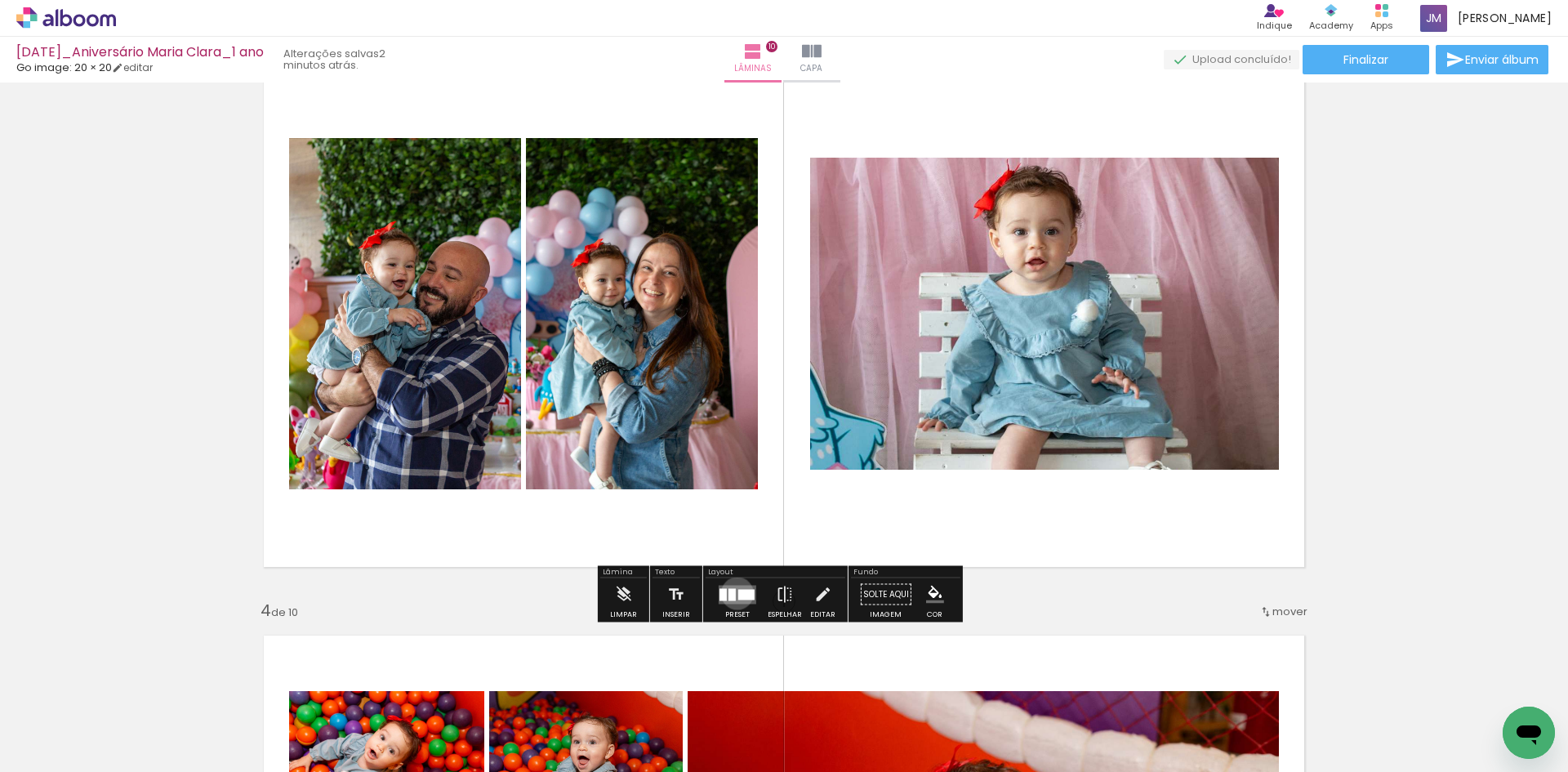
click at [734, 593] on quentale-layouter at bounding box center [736, 594] width 37 height 19
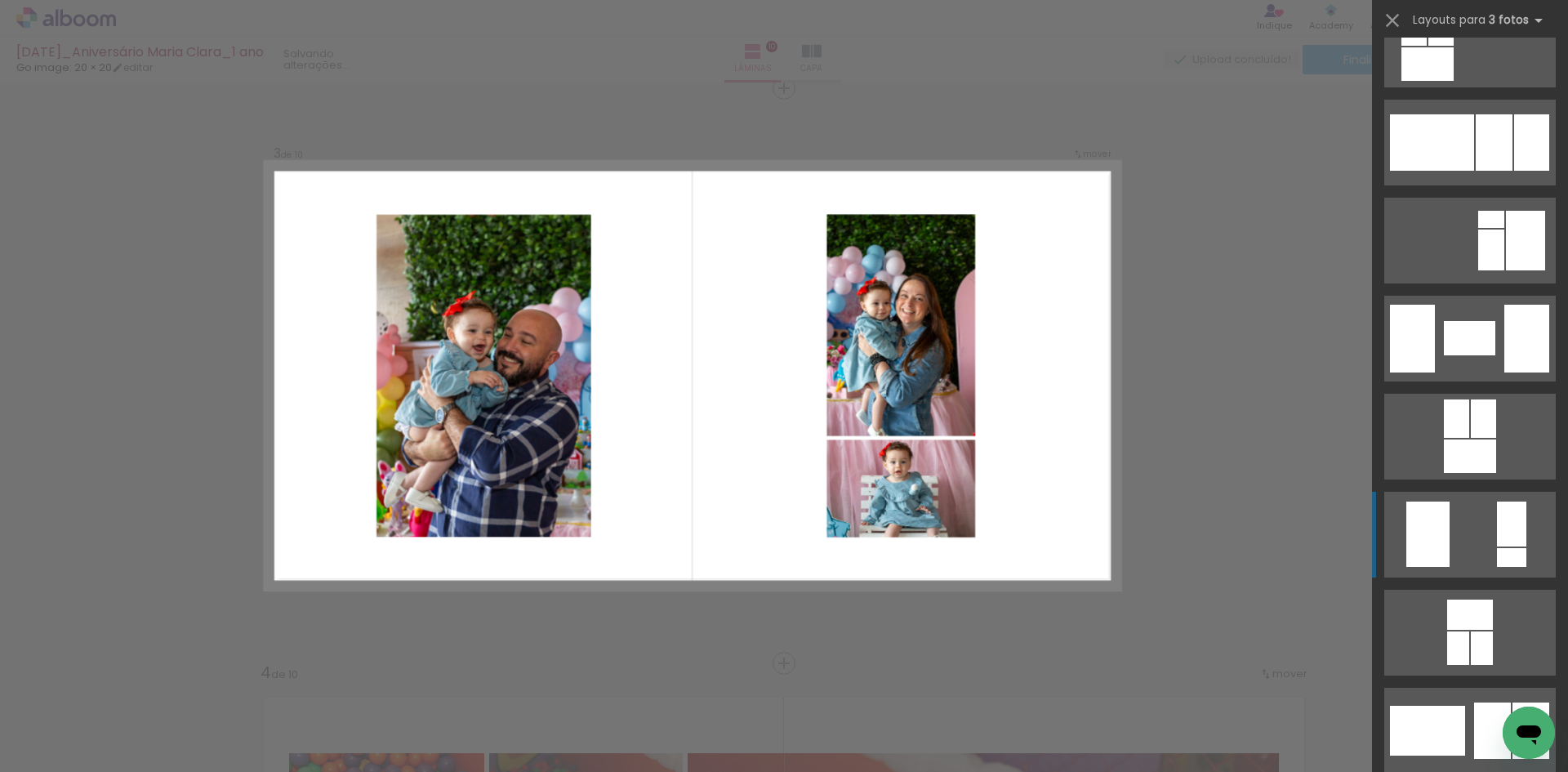
scroll to position [4672, 0]
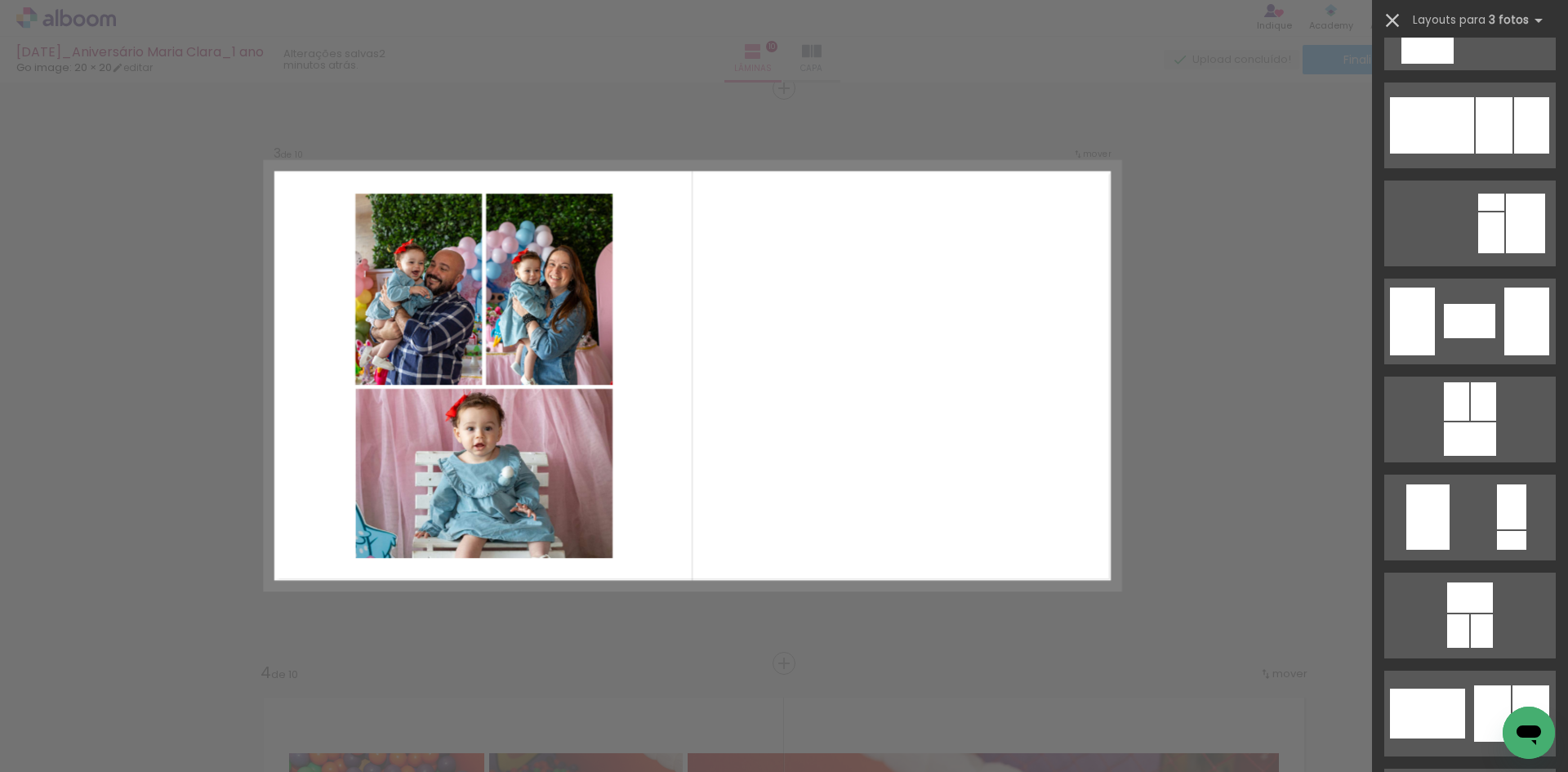
click at [1392, 14] on iron-icon at bounding box center [1392, 20] width 23 height 23
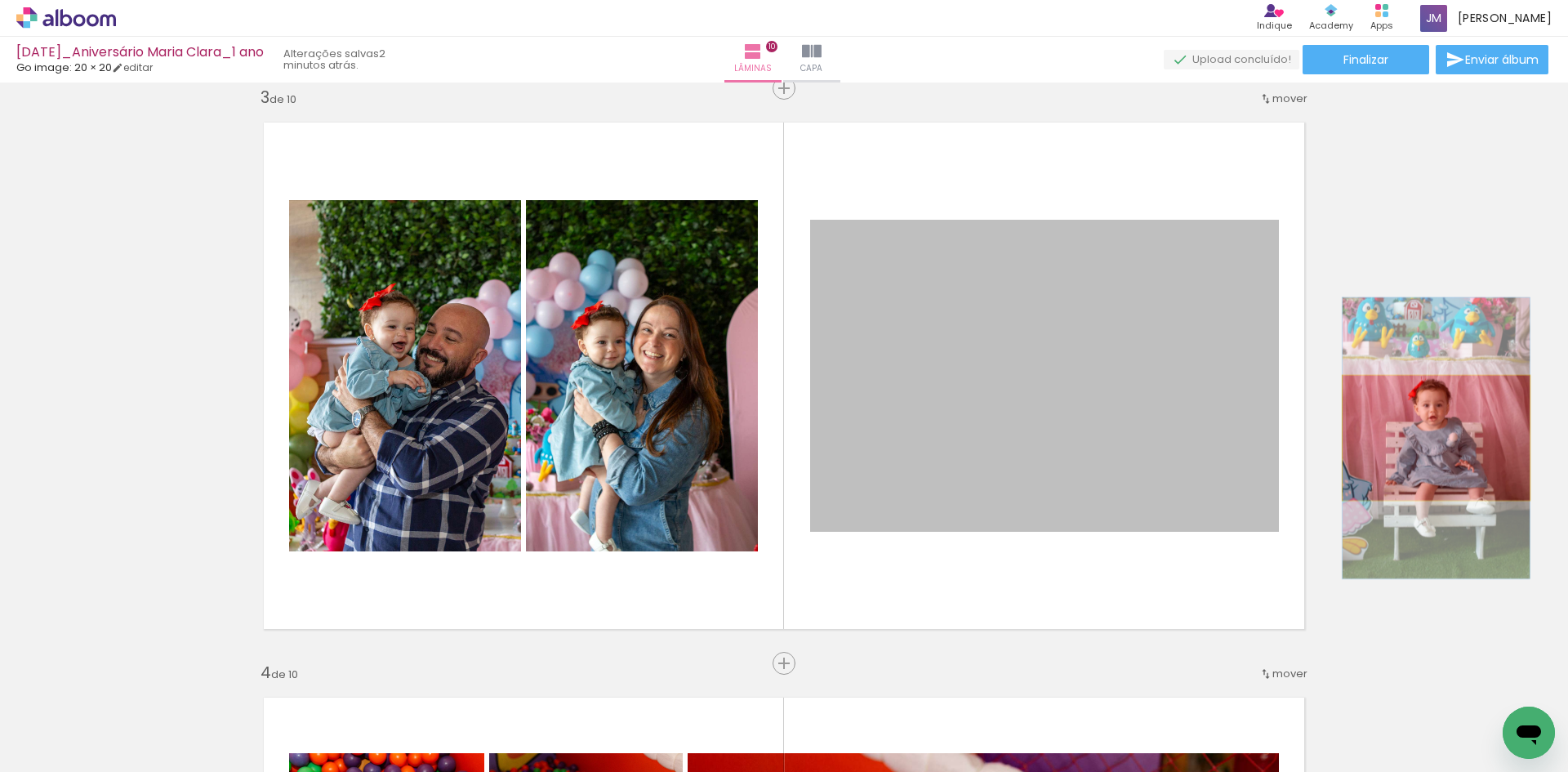
drag, startPoint x: 1087, startPoint y: 437, endPoint x: 1430, endPoint y: 438, distance: 343.0
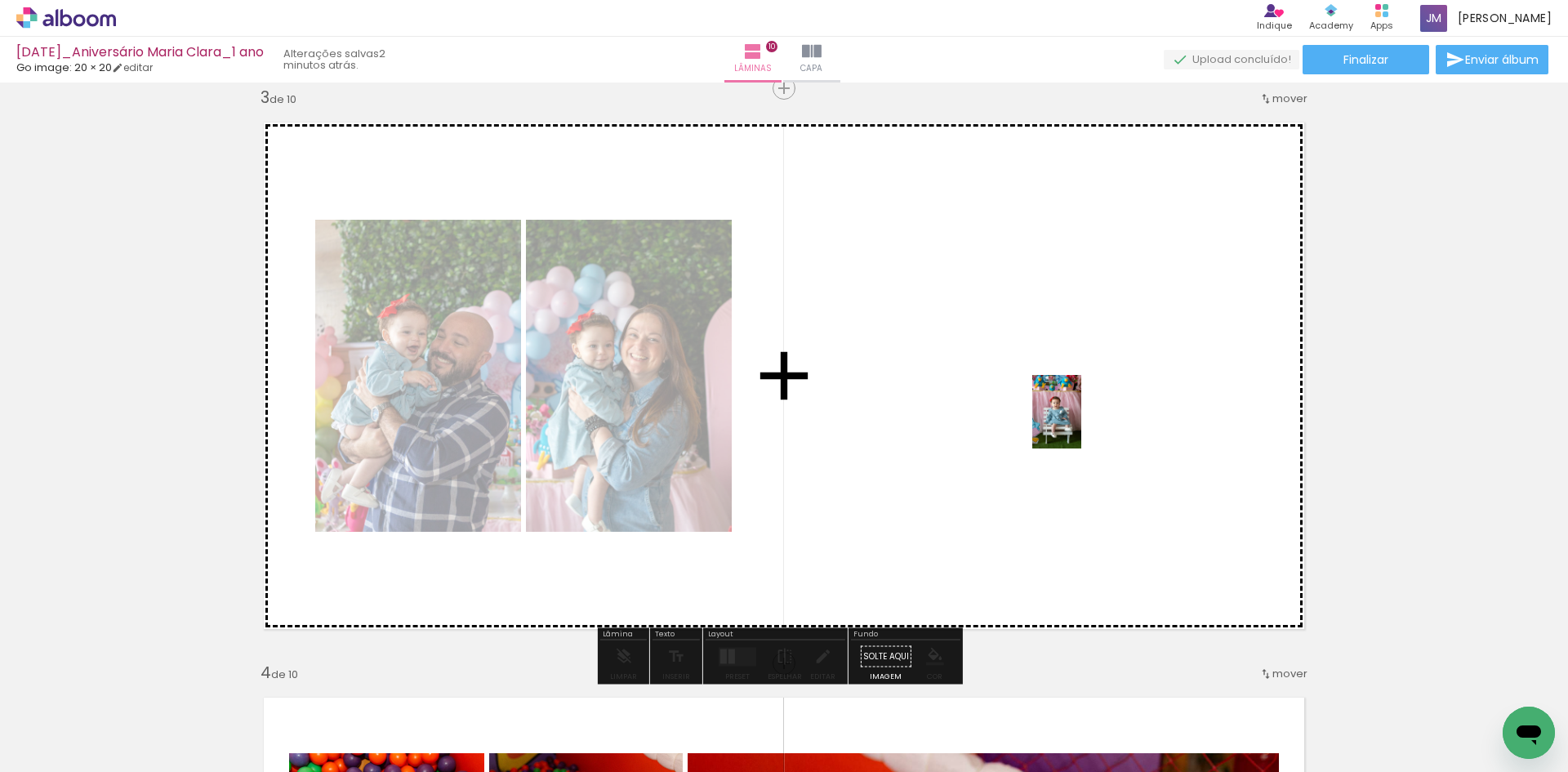
drag, startPoint x: 335, startPoint y: 726, endPoint x: 1081, endPoint y: 424, distance: 804.8
click at [1081, 424] on quentale-workspace at bounding box center [784, 386] width 1568 height 772
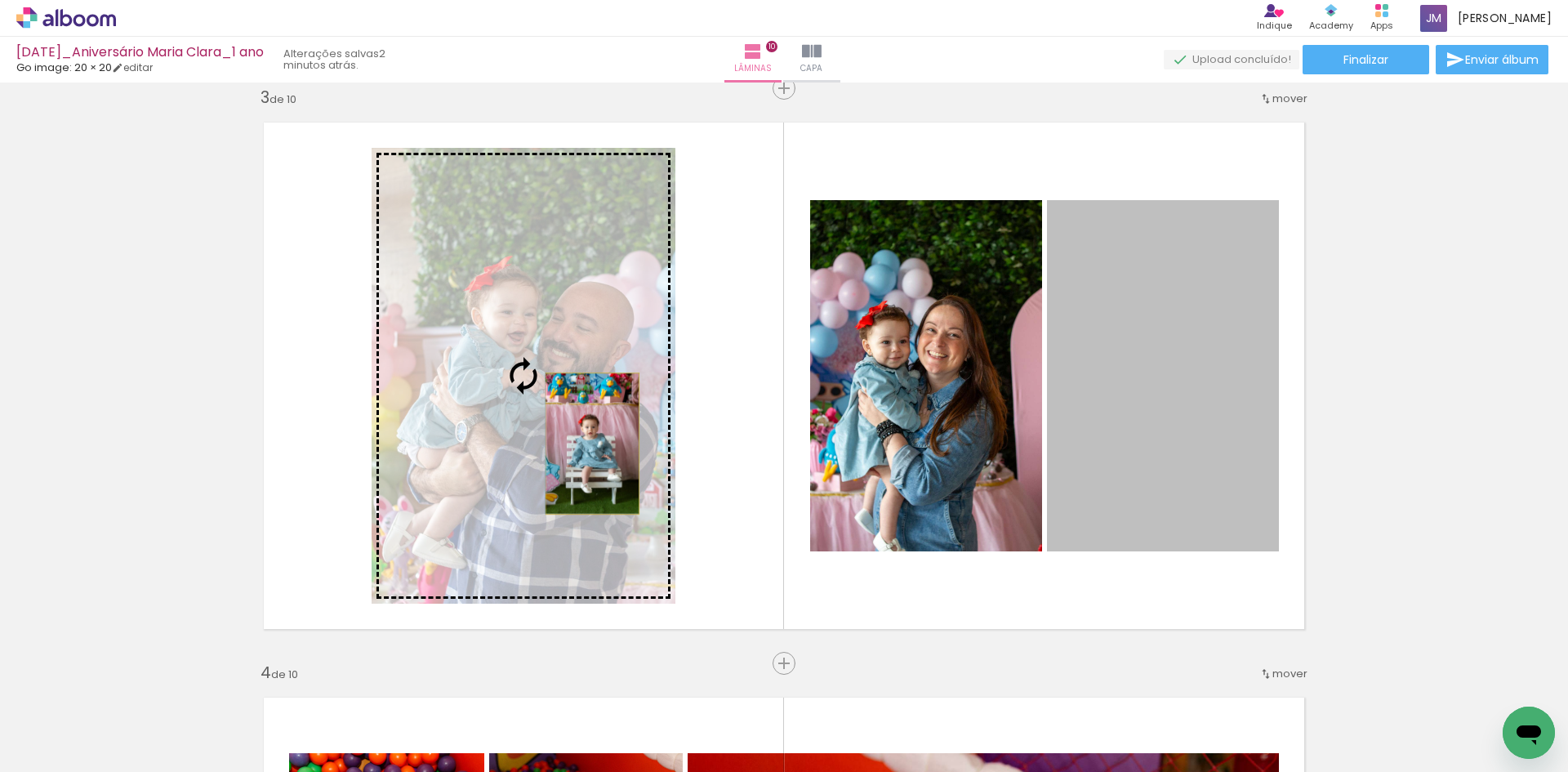
drag, startPoint x: 1145, startPoint y: 471, endPoint x: 584, endPoint y: 443, distance: 561.7
click at [0, 0] on slot at bounding box center [0, 0] width 0 height 0
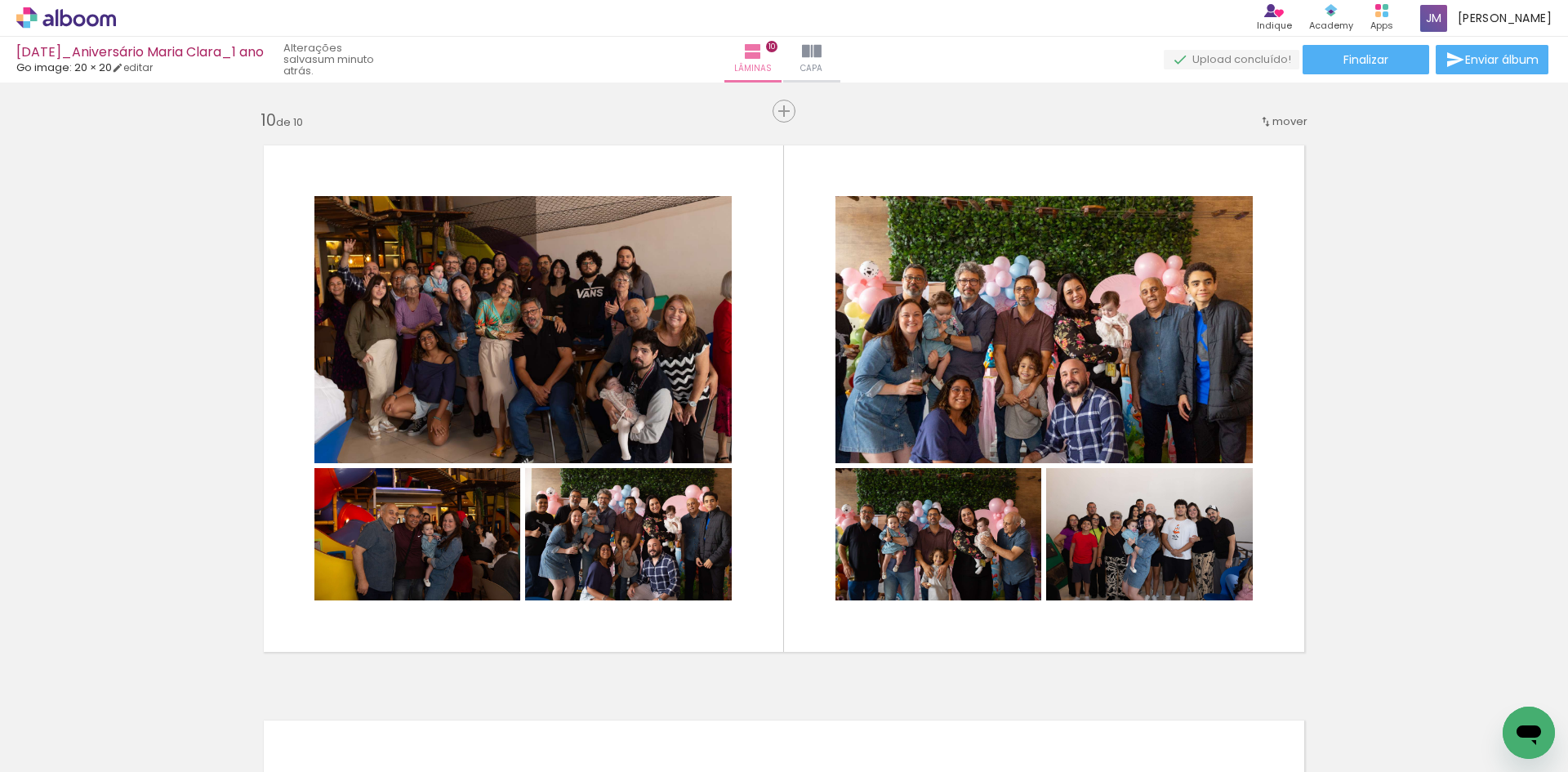
scroll to position [0, 11935]
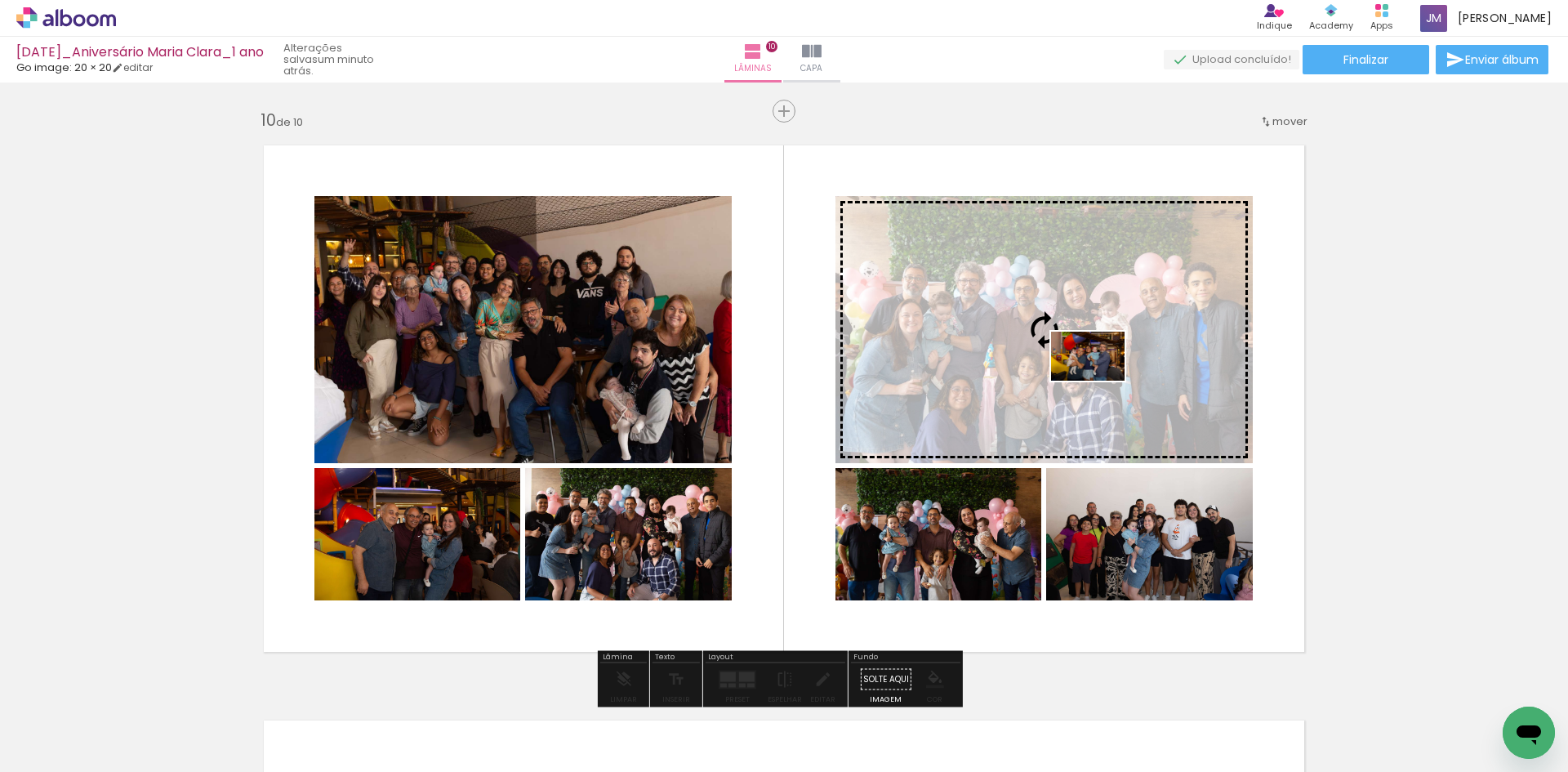
drag, startPoint x: 360, startPoint y: 723, endPoint x: 1100, endPoint y: 381, distance: 815.2
click at [1100, 381] on quentale-workspace at bounding box center [784, 386] width 1568 height 772
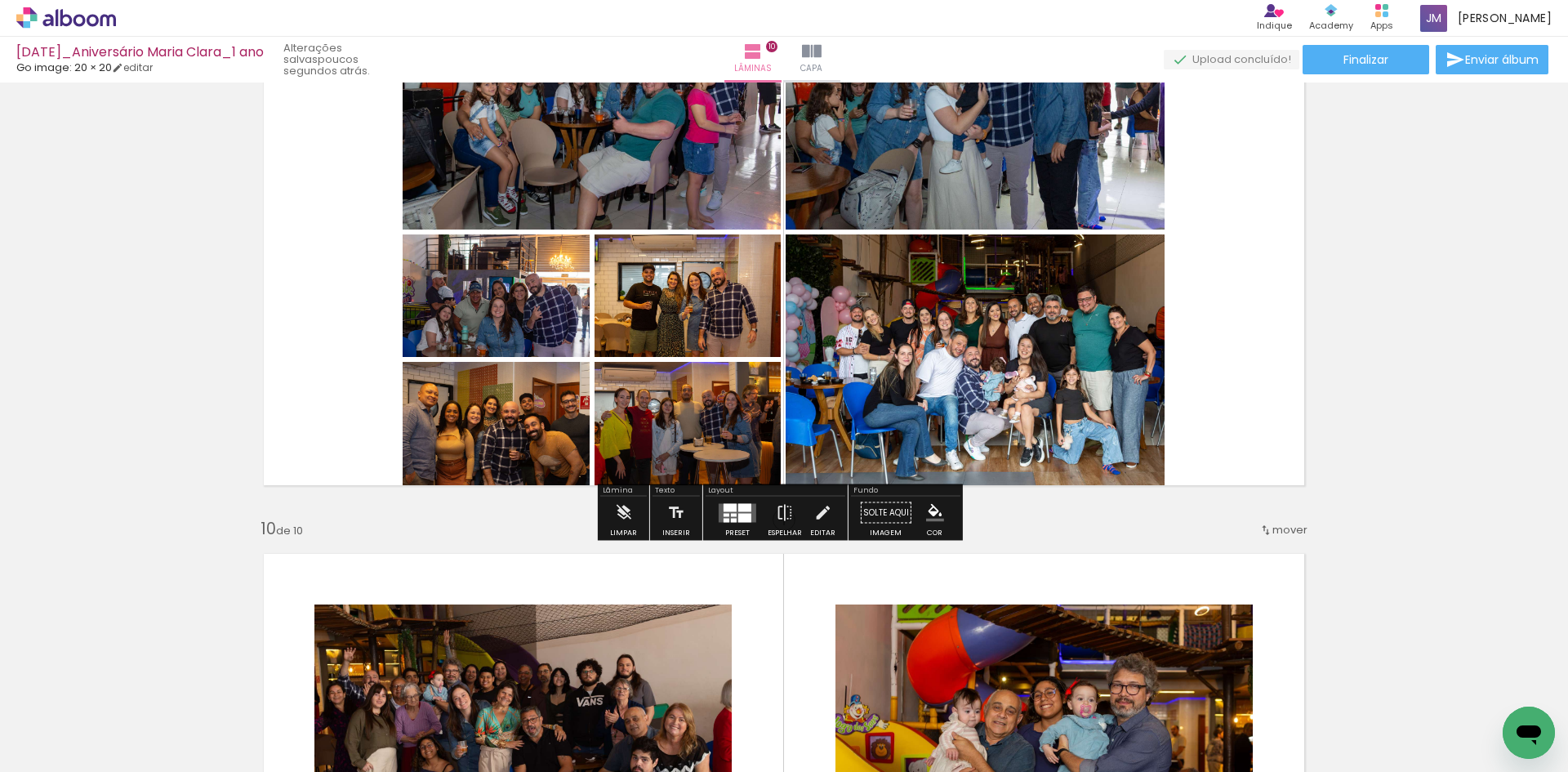
scroll to position [4691, 0]
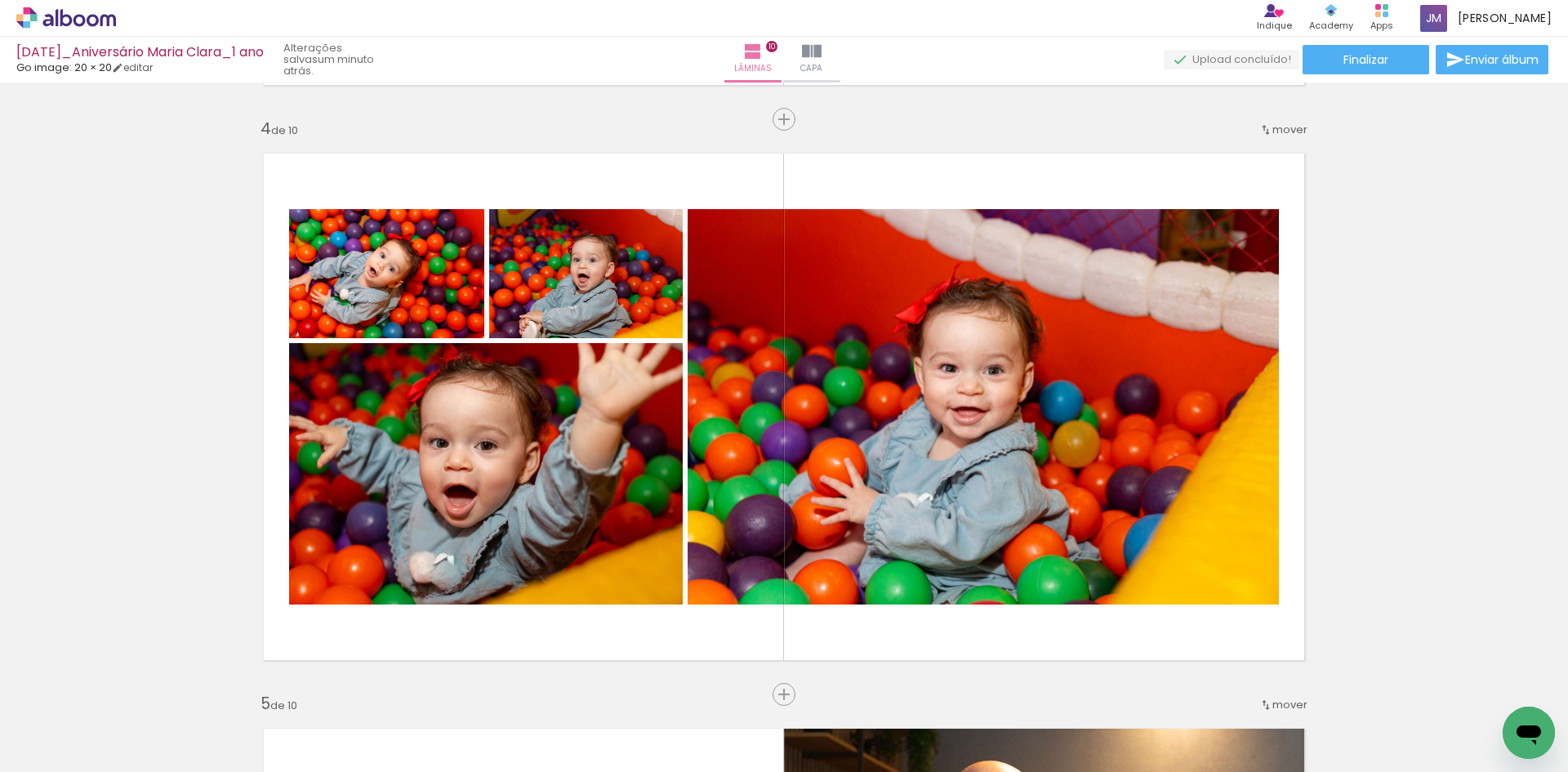
scroll to position [0, 12194]
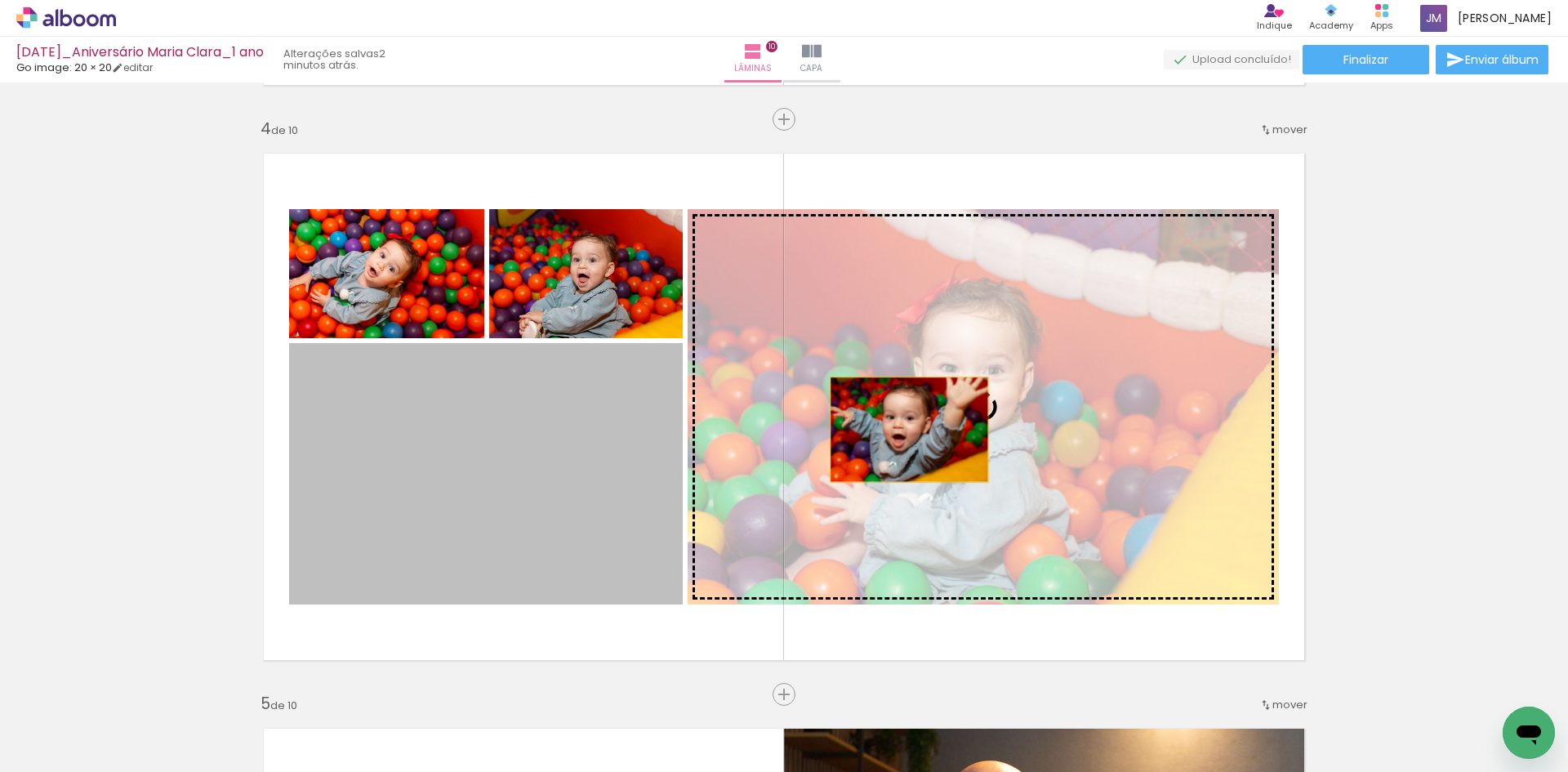
drag, startPoint x: 515, startPoint y: 466, endPoint x: 903, endPoint y: 429, distance: 389.8
click at [0, 0] on slot at bounding box center [0, 0] width 0 height 0
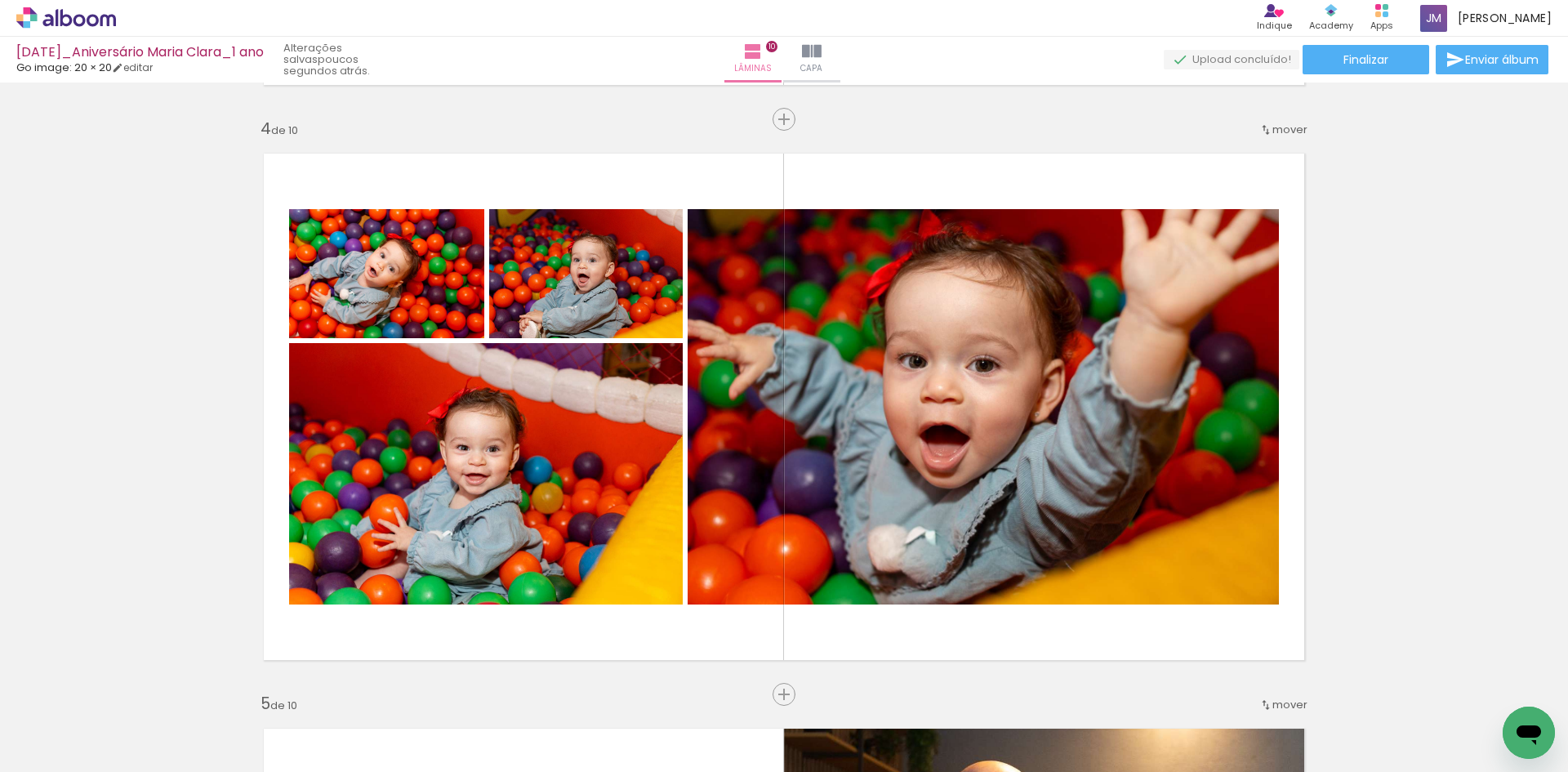
scroll to position [0, 4634]
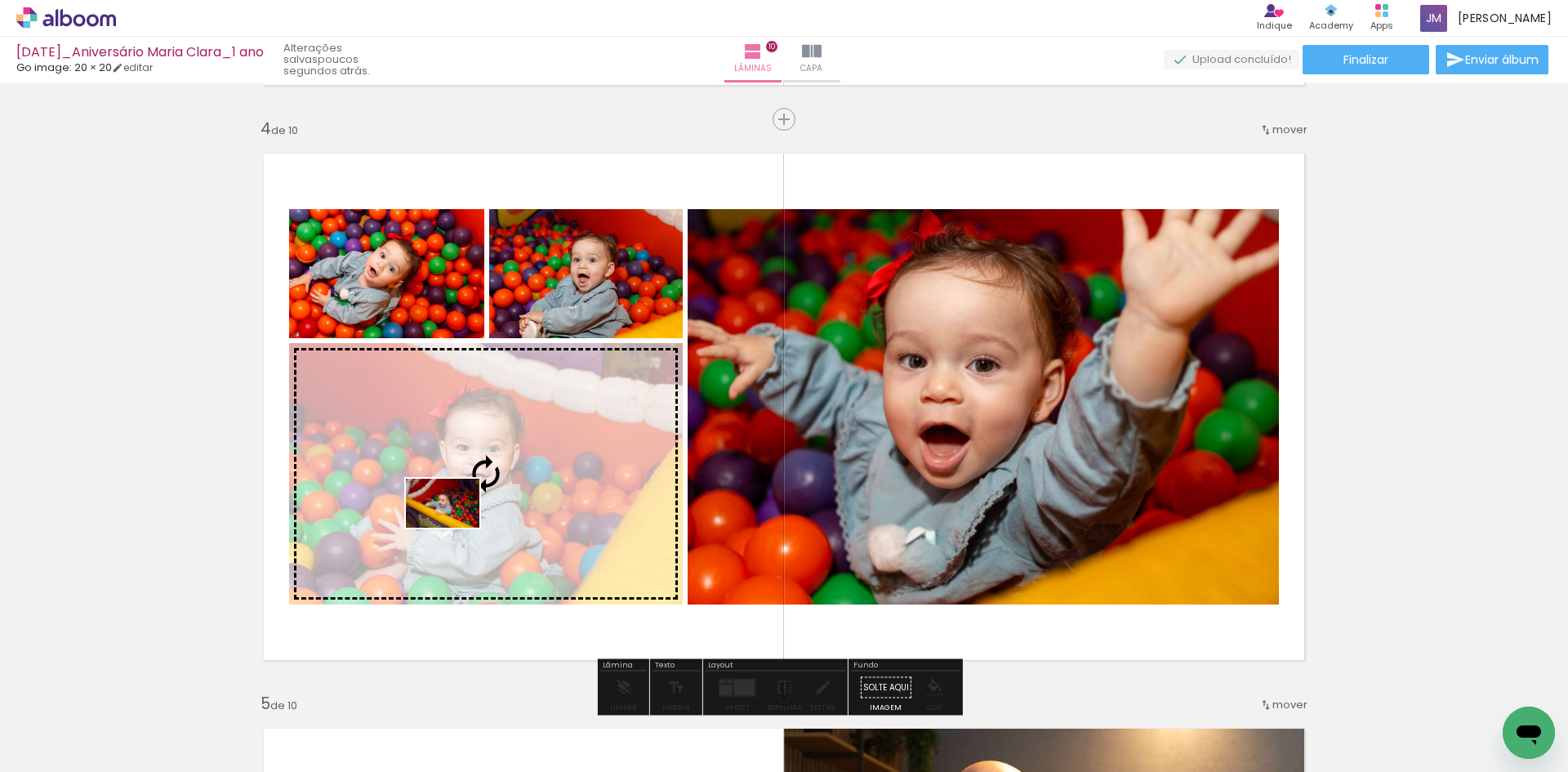
drag, startPoint x: 207, startPoint y: 724, endPoint x: 455, endPoint y: 527, distance: 316.7
click at [455, 527] on quentale-workspace at bounding box center [784, 386] width 1568 height 772
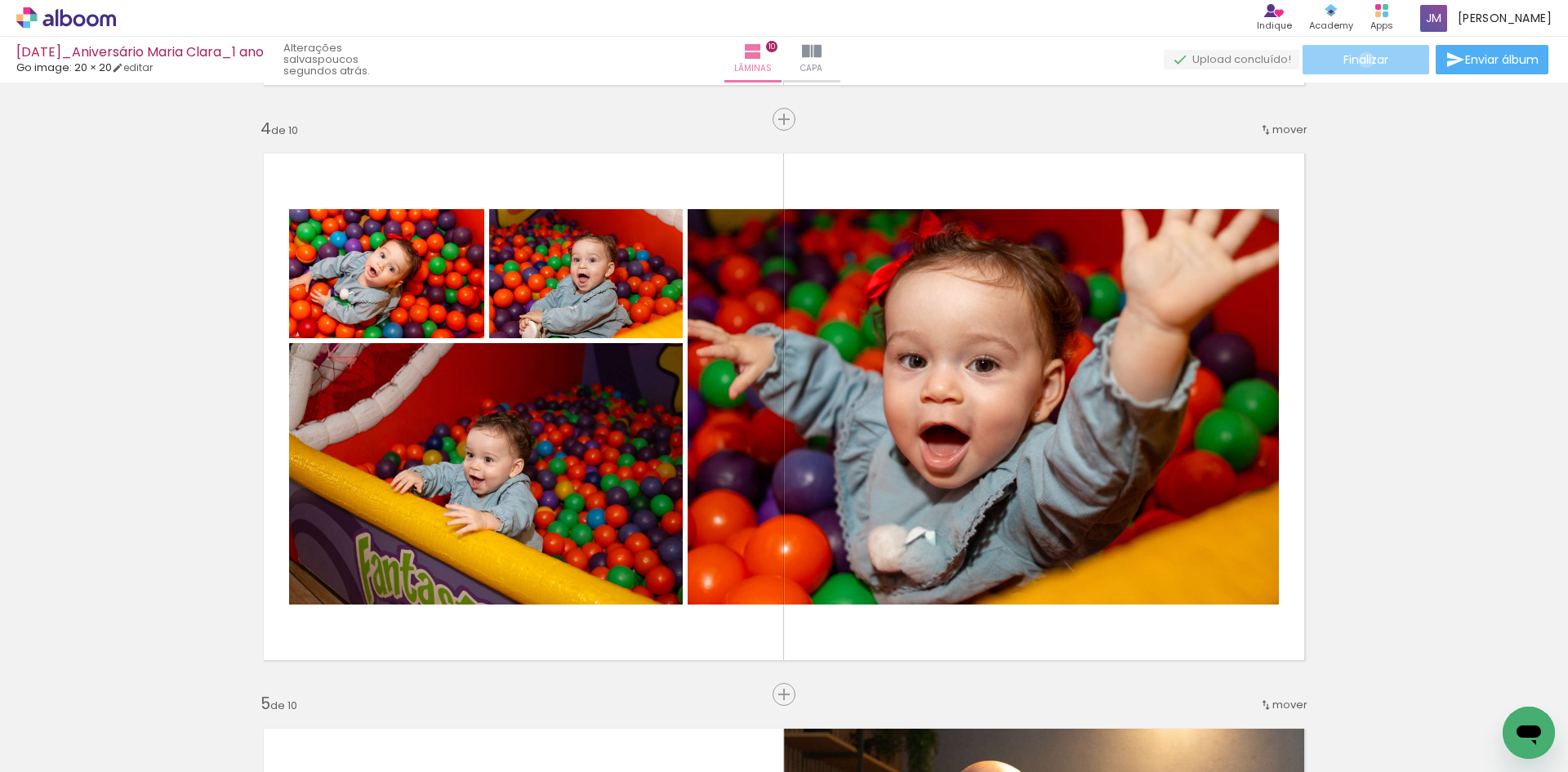
click at [1361, 60] on span "Finalizar" at bounding box center [1365, 60] width 45 height 11
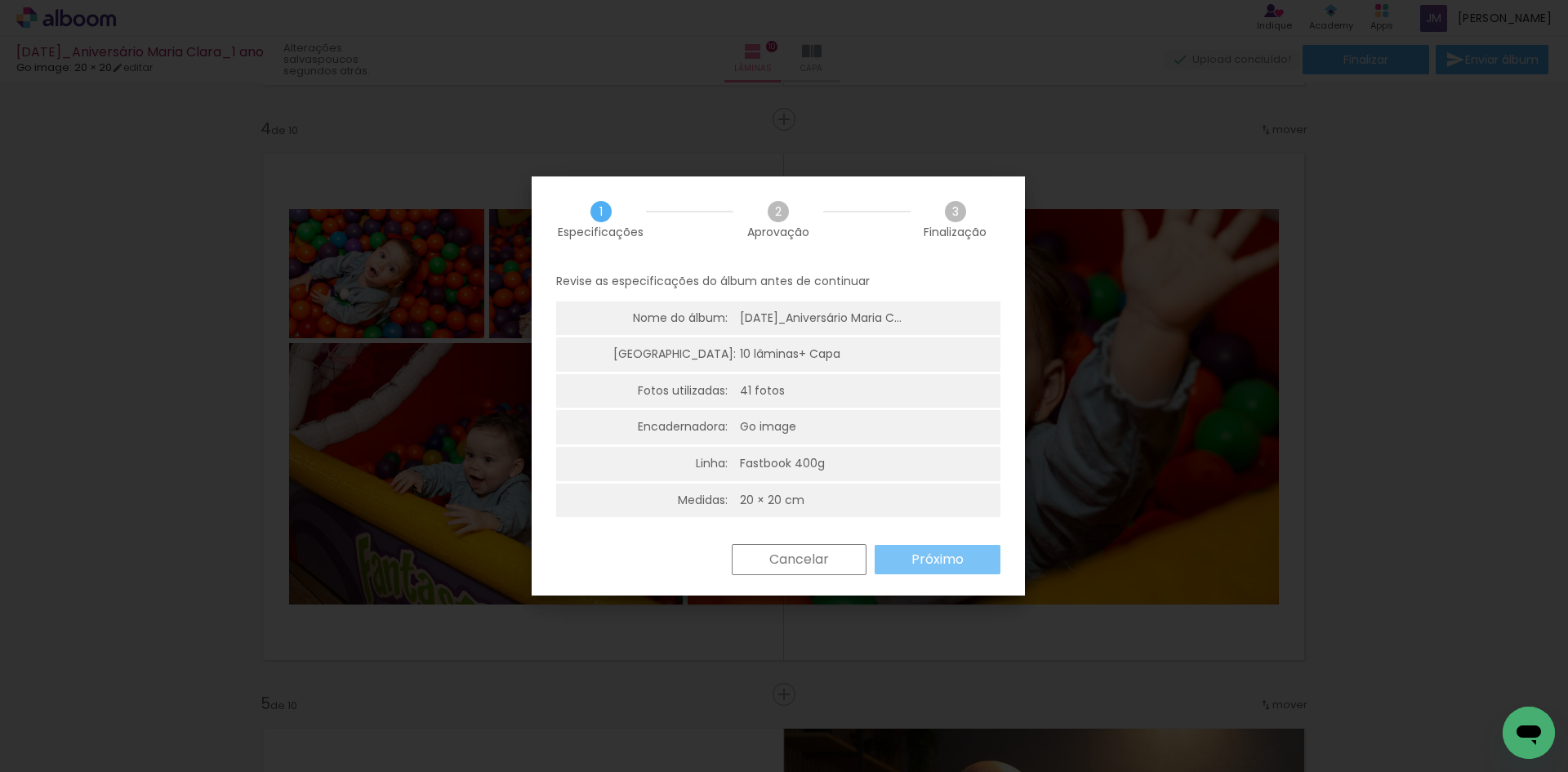
click at [0, 0] on slot "Próximo" at bounding box center [0, 0] width 0 height 0
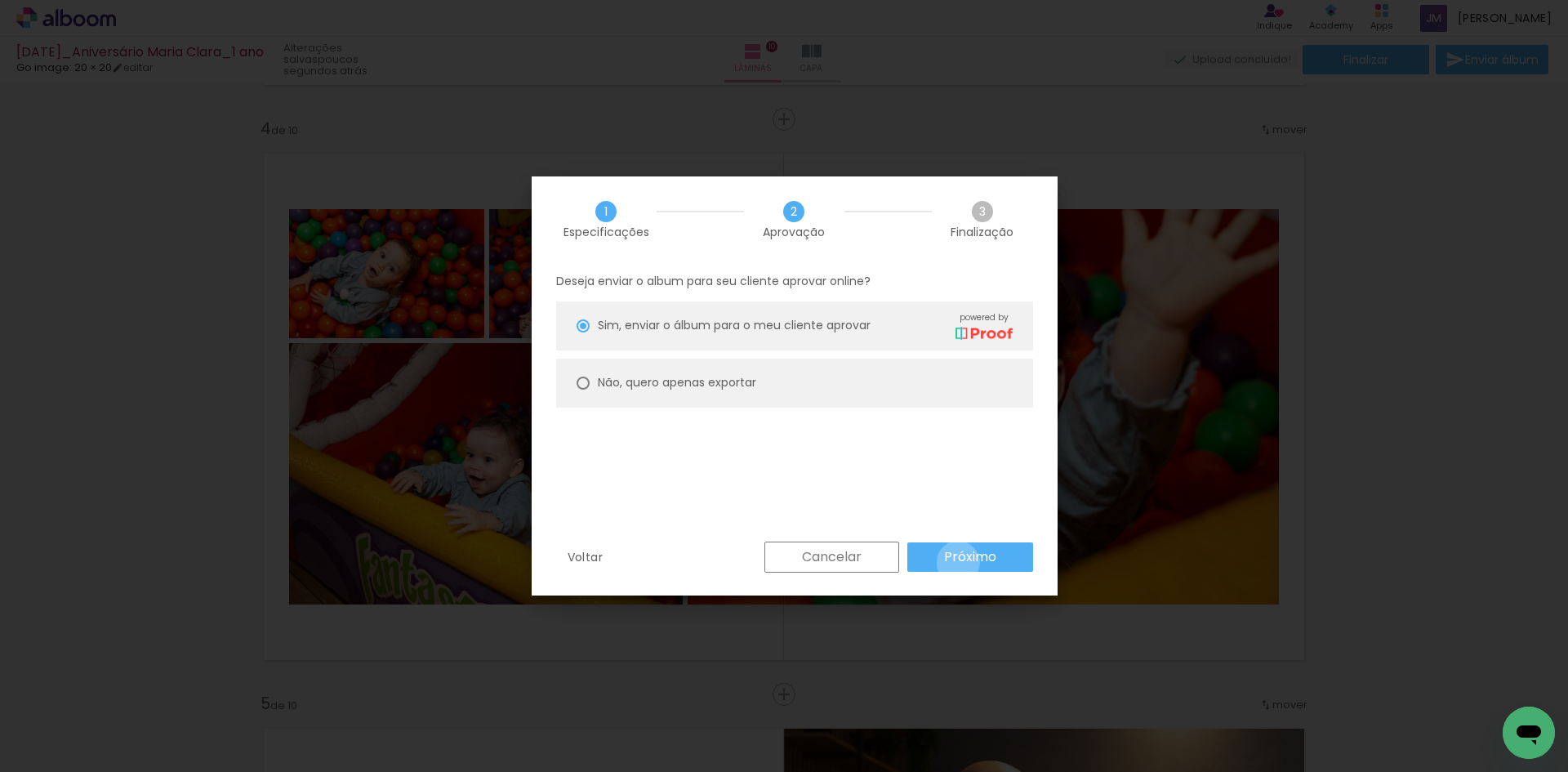
click at [0, 0] on slot "Próximo" at bounding box center [0, 0] width 0 height 0
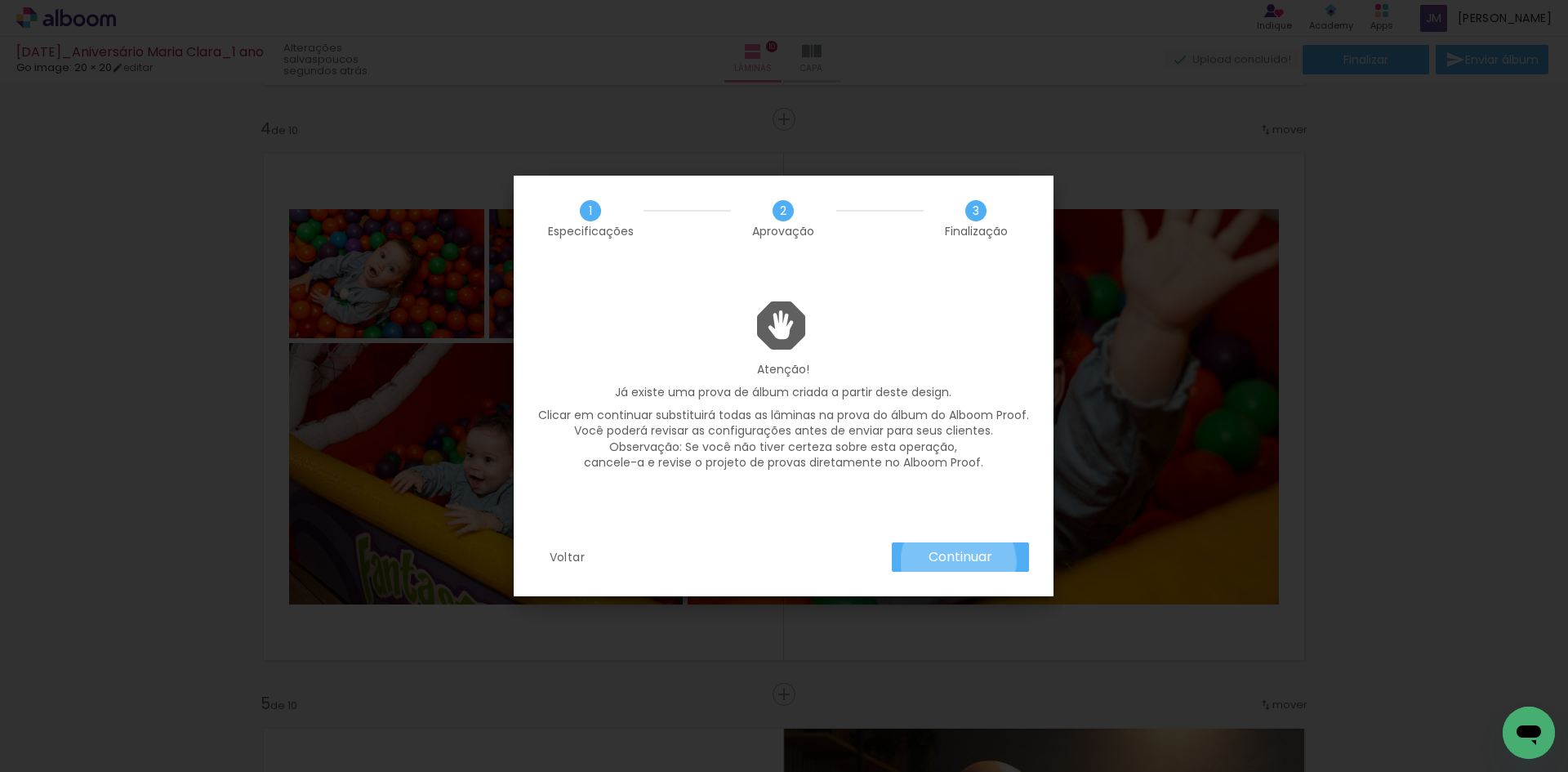
click at [0, 0] on slot "Continuar" at bounding box center [0, 0] width 0 height 0
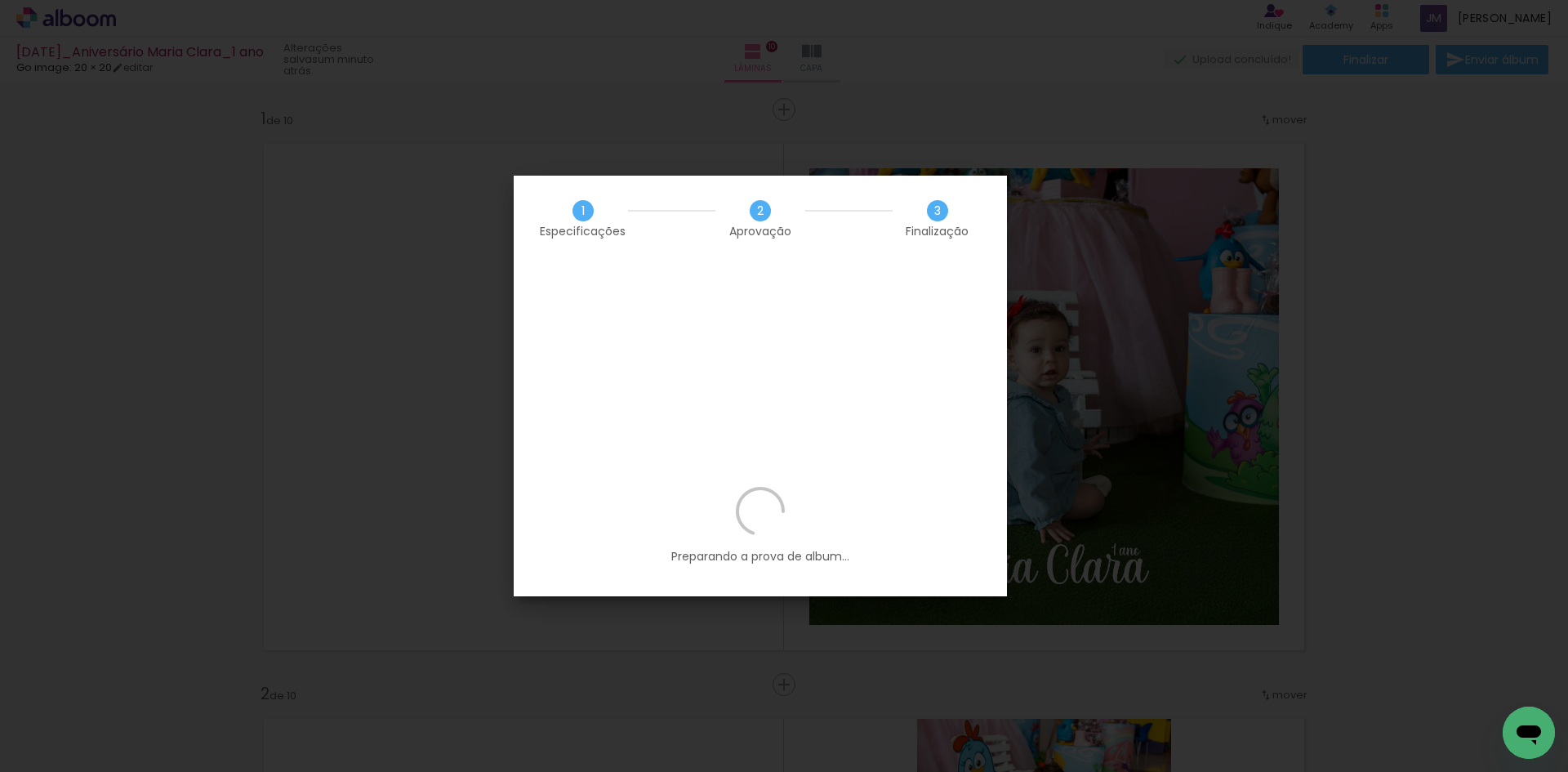
scroll to position [0, 4634]
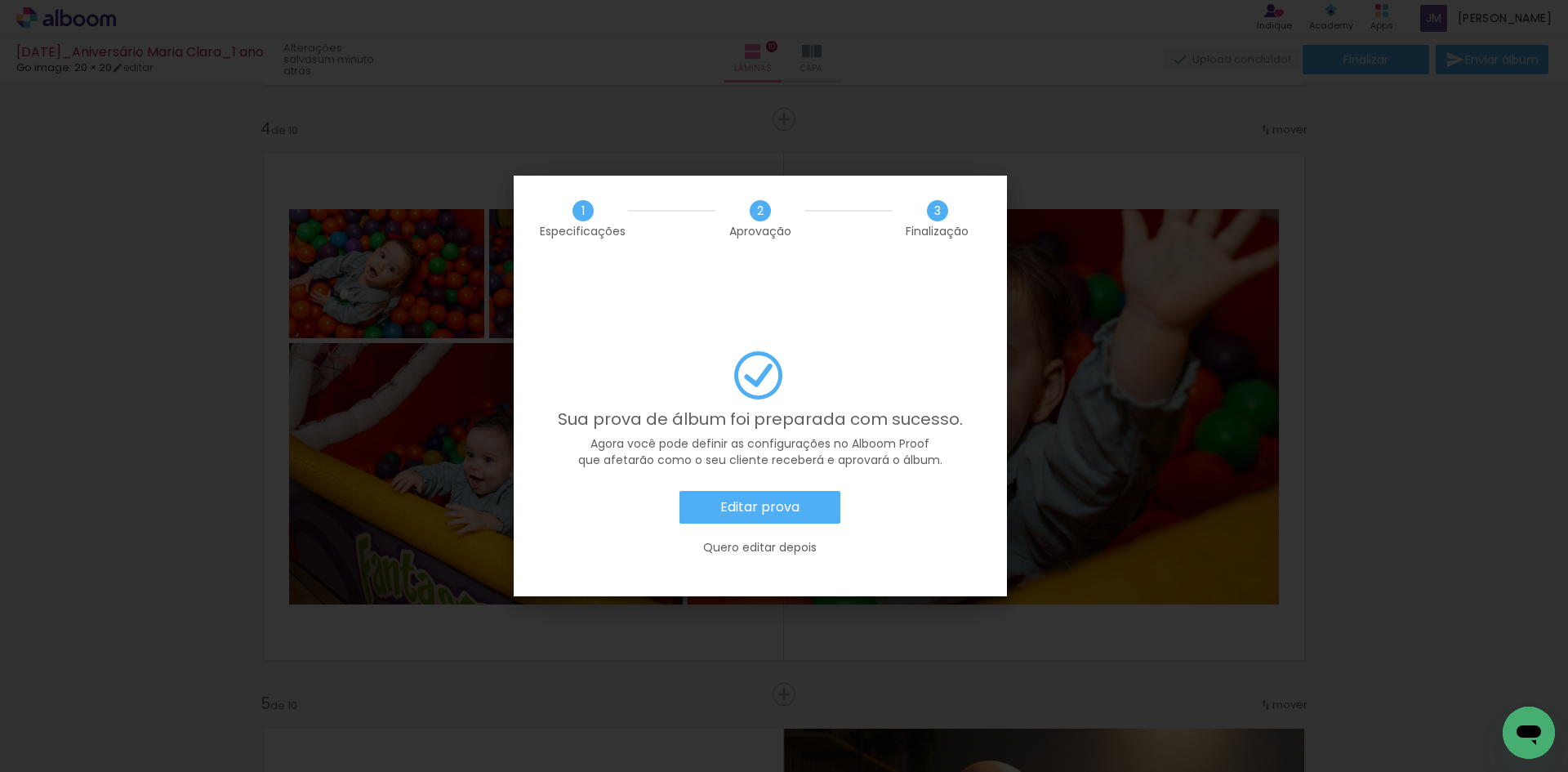
click at [0, 0] on slot "Editar prova" at bounding box center [0, 0] width 0 height 0
